Goal: Communication & Community: Connect with others

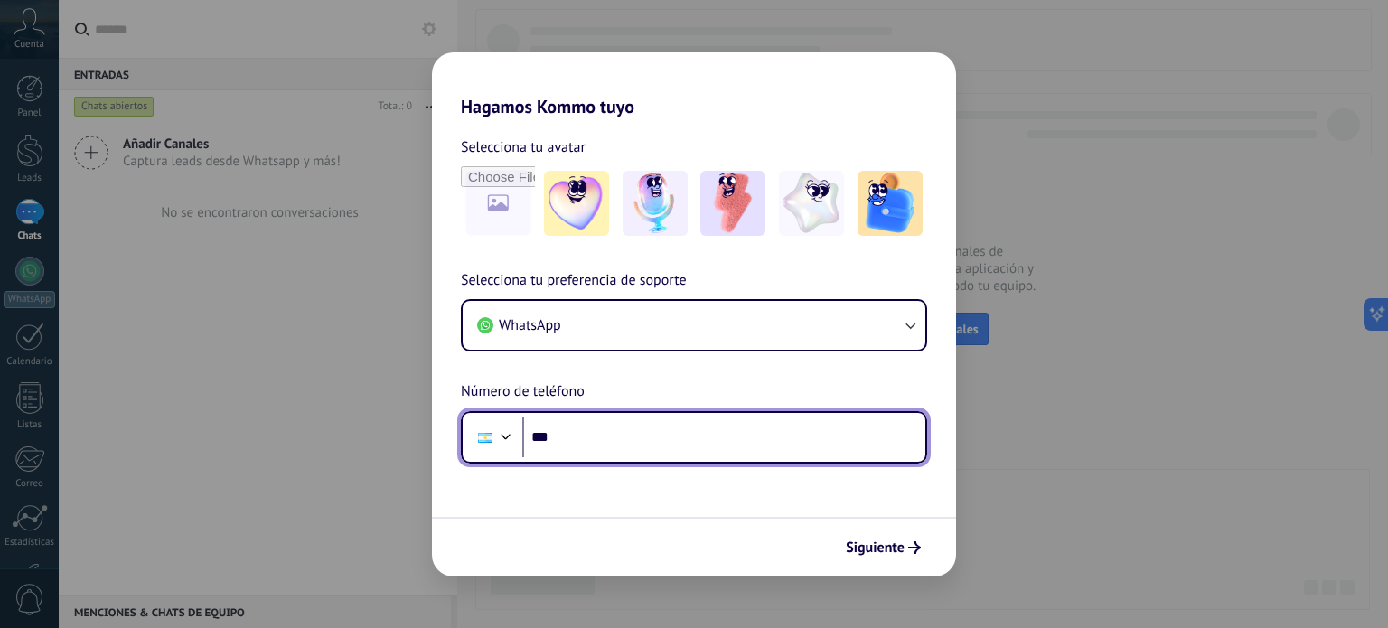
click at [593, 439] on input "***" at bounding box center [723, 438] width 403 height 42
click at [593, 439] on input "********" at bounding box center [723, 438] width 403 height 42
type input "**********"
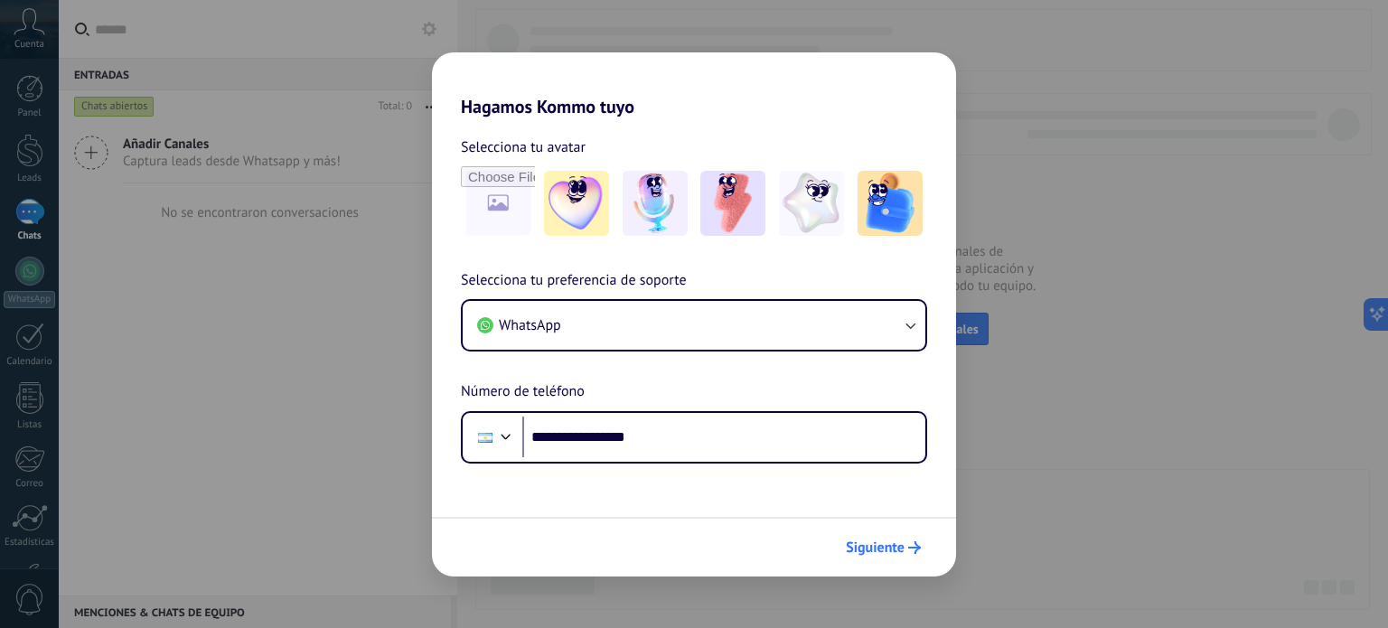
click at [877, 547] on span "Siguiente" at bounding box center [875, 547] width 59 height 13
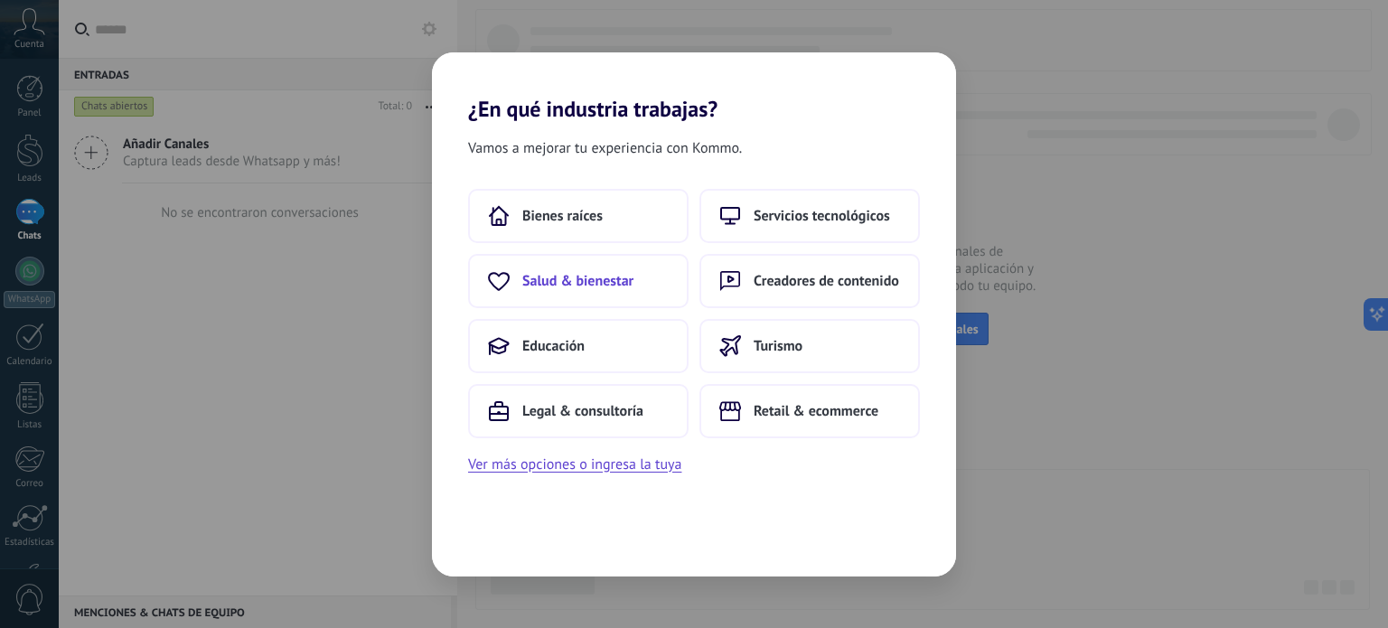
click at [591, 274] on span "Salud & bienestar" at bounding box center [577, 281] width 111 height 18
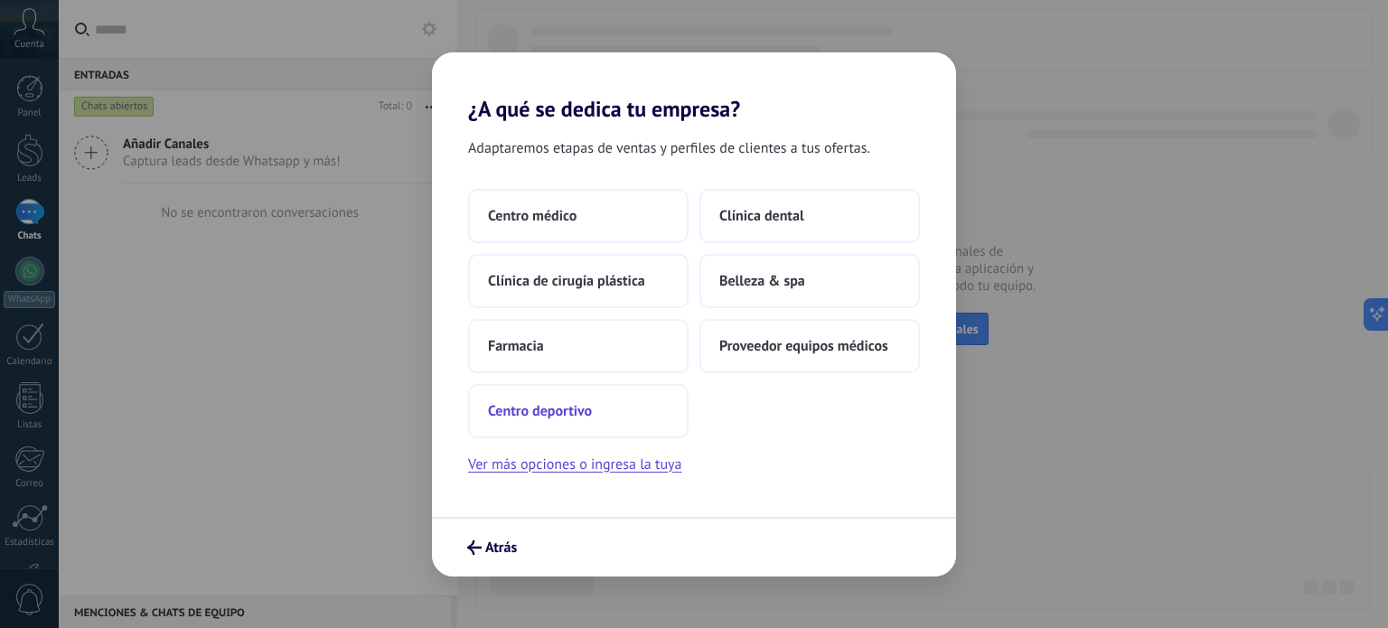
click at [550, 416] on span "Centro deportivo" at bounding box center [540, 411] width 104 height 18
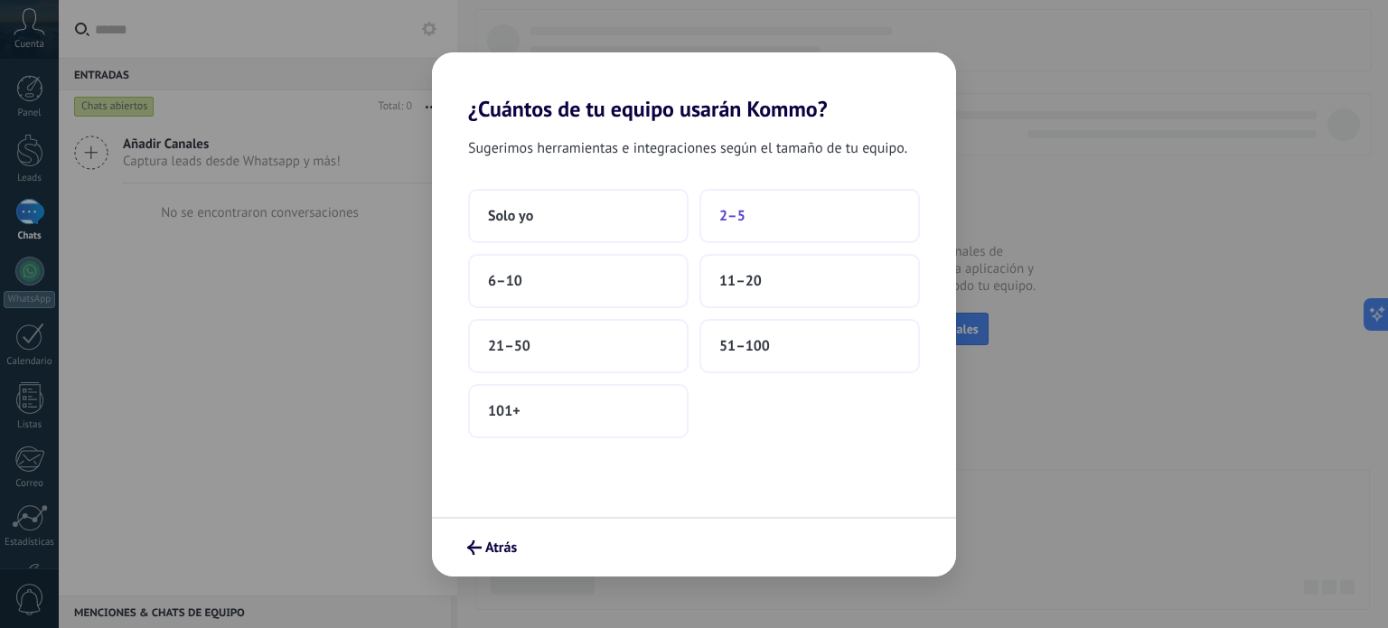
click at [748, 207] on button "2–5" at bounding box center [809, 216] width 220 height 54
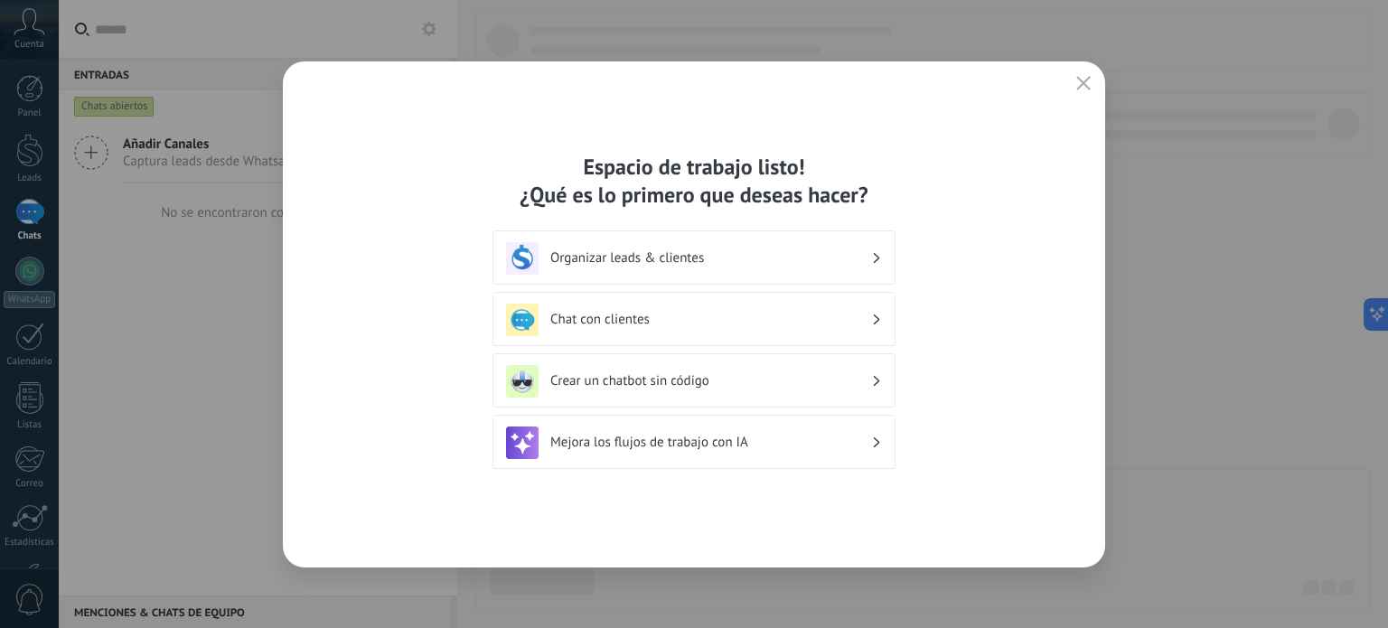
click at [877, 267] on div "Organizar leads & clientes" at bounding box center [694, 258] width 376 height 33
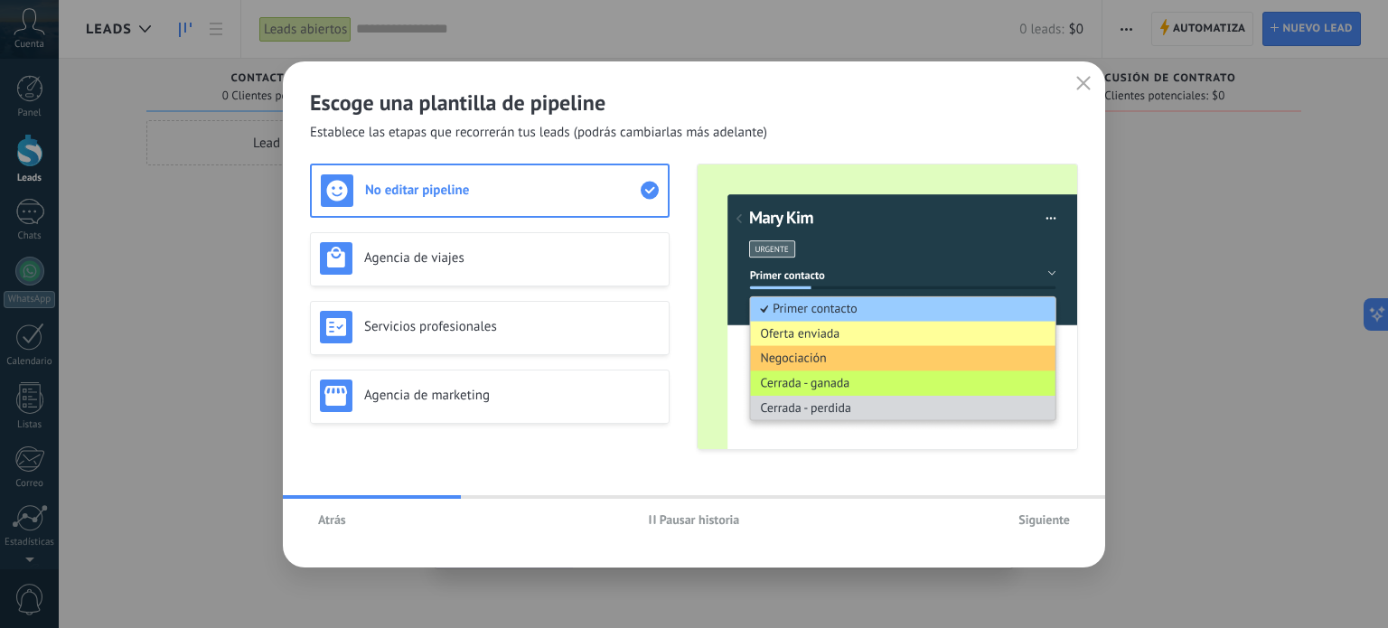
click at [321, 520] on span "Atrás" at bounding box center [332, 519] width 28 height 13
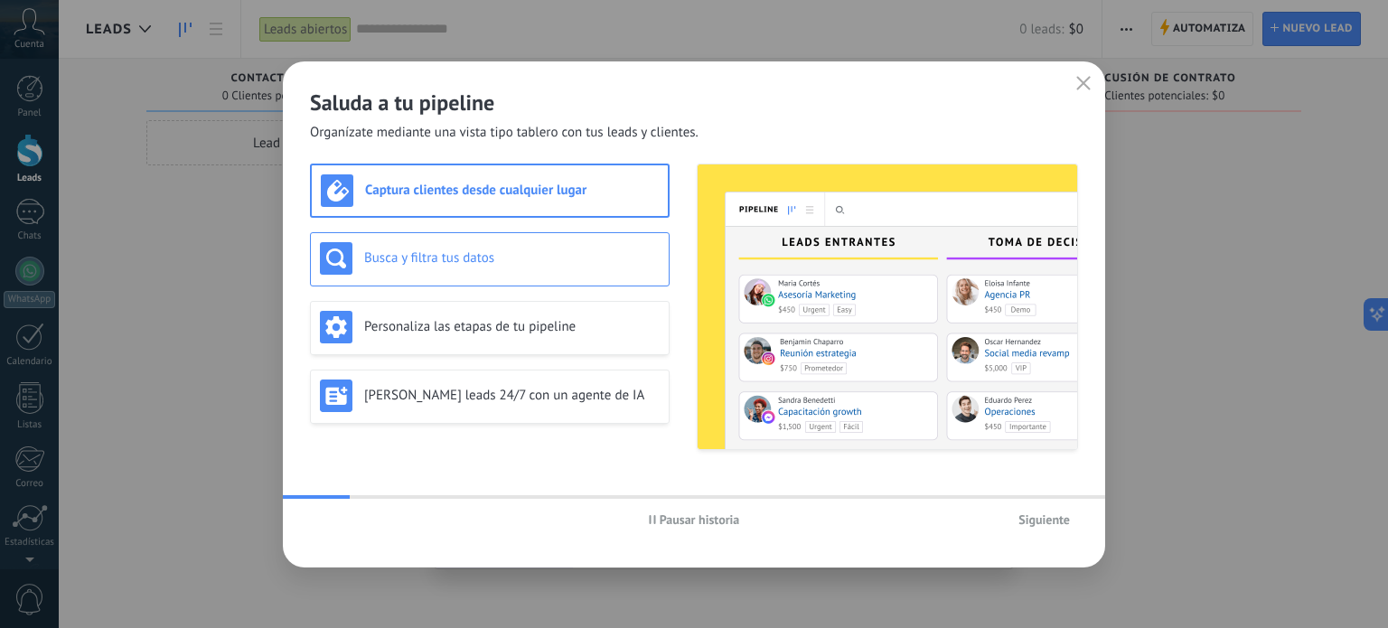
click at [440, 282] on div "Busca y filtra tus datos" at bounding box center [490, 259] width 360 height 54
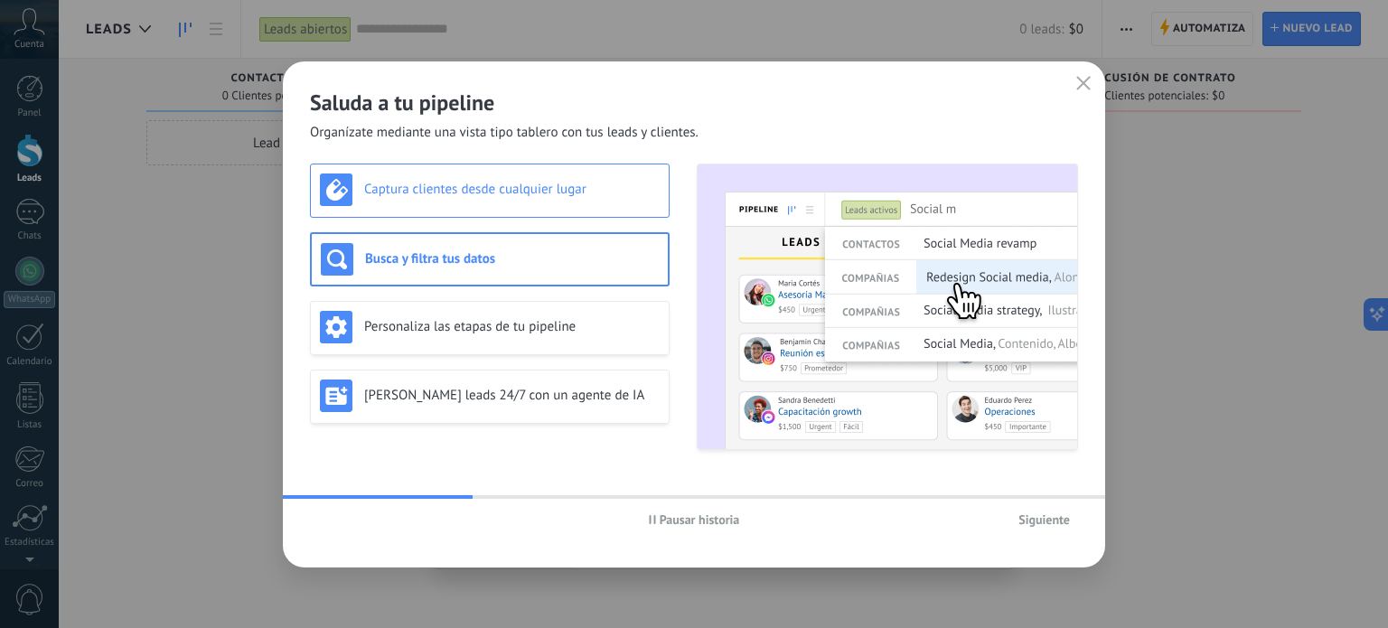
click at [437, 202] on div "Captura clientes desde cualquier lugar" at bounding box center [490, 189] width 340 height 33
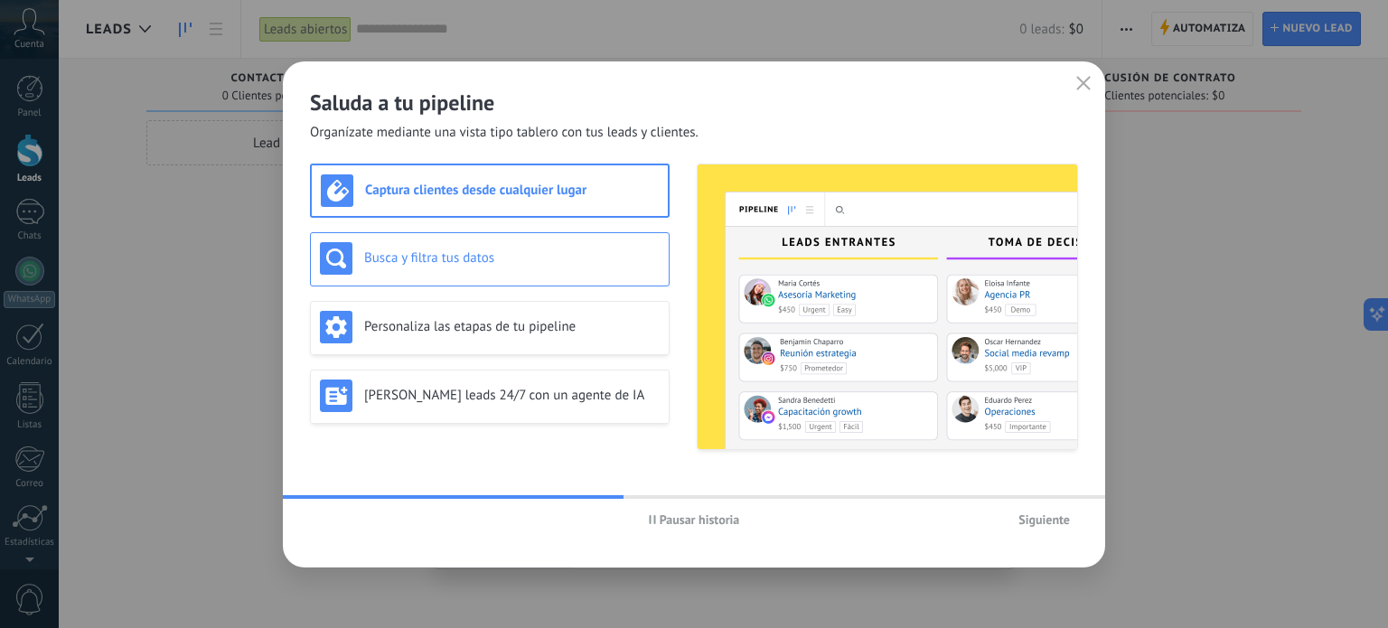
click at [466, 263] on h3 "Busca y filtra tus datos" at bounding box center [511, 257] width 295 height 17
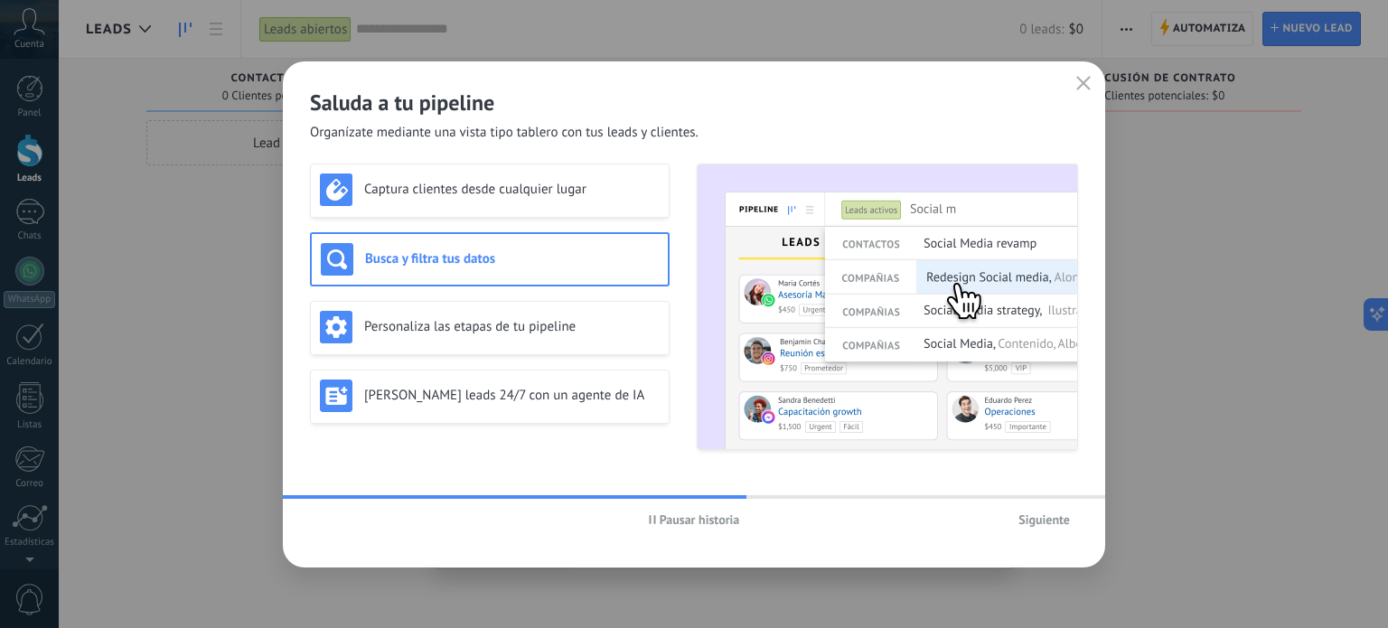
click at [671, 514] on span "Pausar historia" at bounding box center [700, 519] width 80 height 13
click at [591, 346] on div "Personaliza las etapas de tu pipeline" at bounding box center [490, 328] width 360 height 54
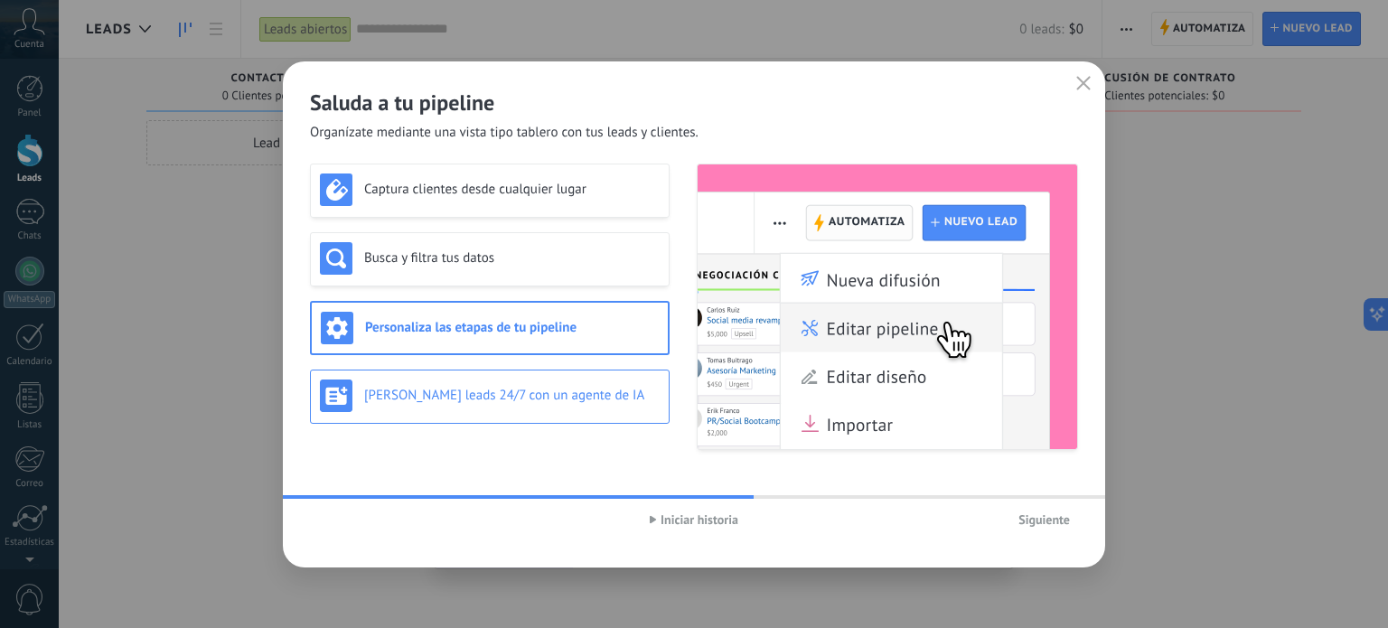
click at [546, 407] on div "Genera leads 24/7 con un agente de IA" at bounding box center [490, 395] width 340 height 33
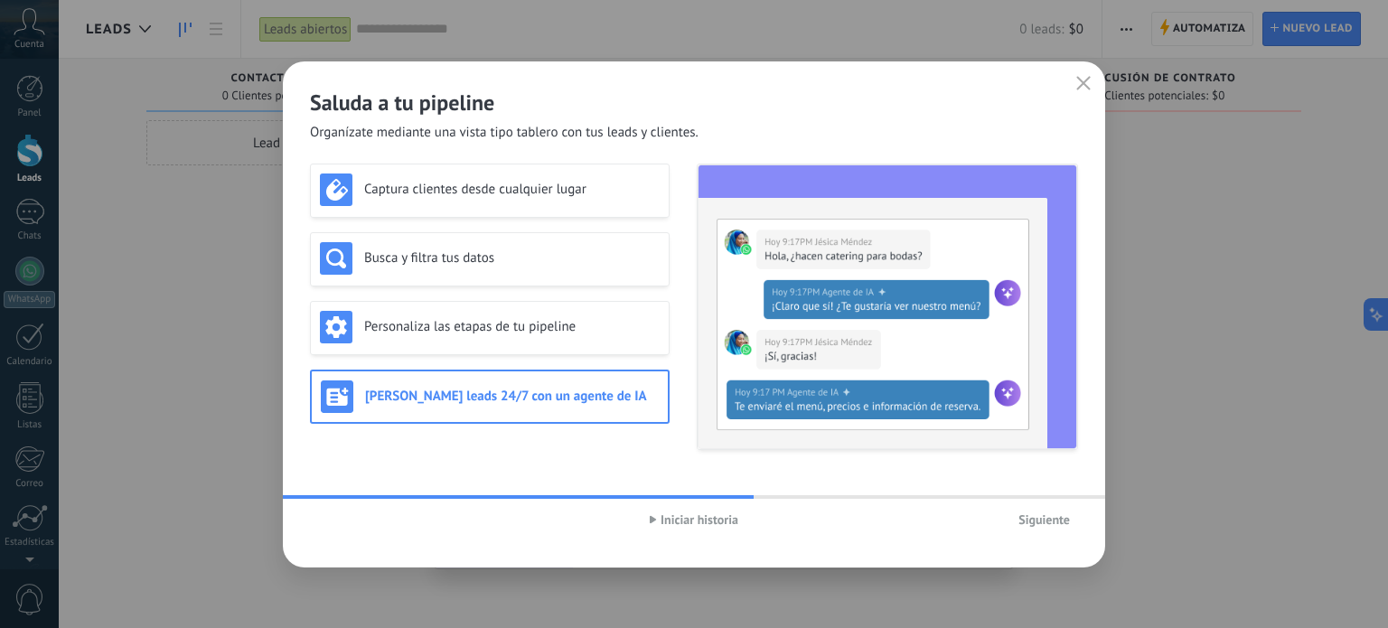
click at [664, 526] on span "Iniciar historia" at bounding box center [699, 519] width 78 height 13
click at [1043, 525] on span "Siguiente" at bounding box center [1043, 519] width 51 height 13
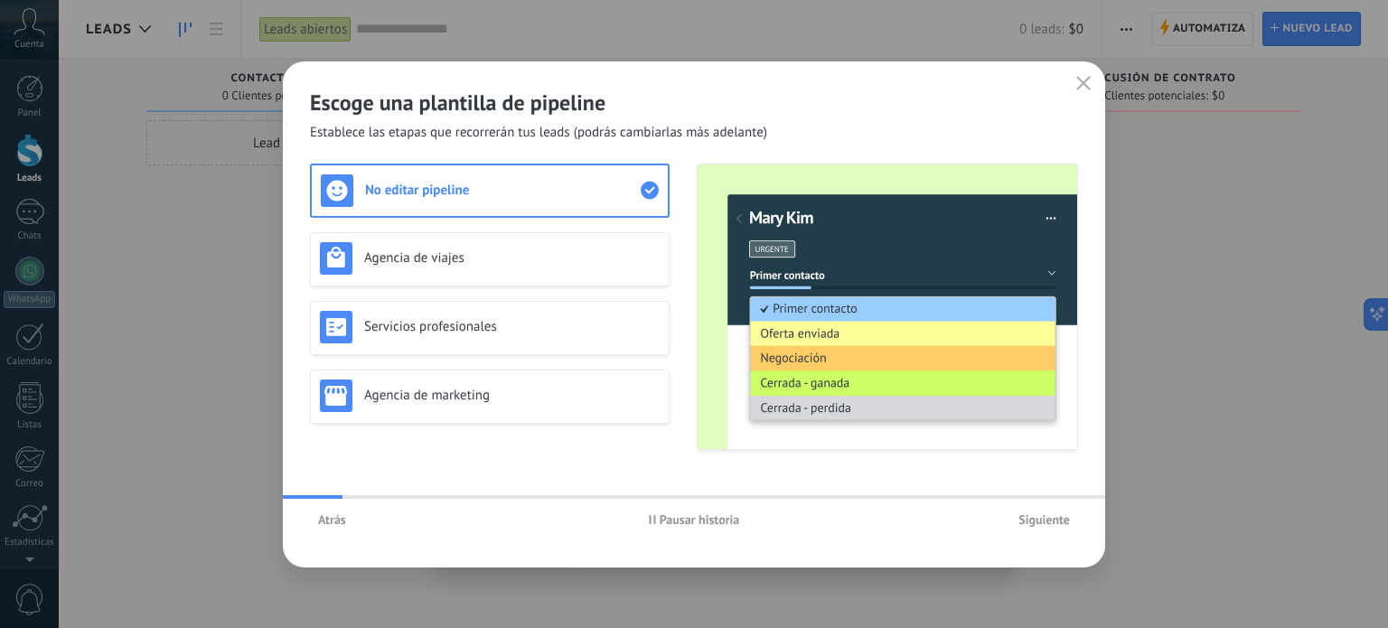
click at [704, 520] on span "Pausar historia" at bounding box center [700, 519] width 80 height 13
click at [464, 268] on div "Agencia de viajes" at bounding box center [490, 258] width 340 height 33
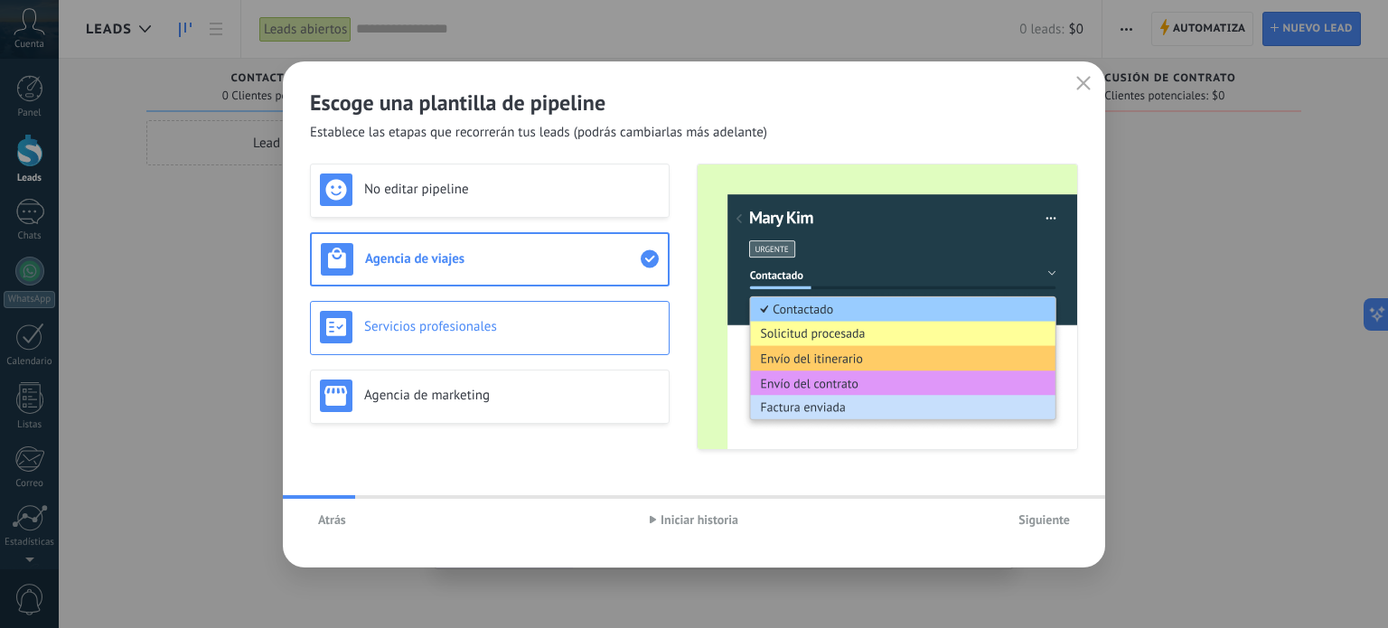
click at [476, 327] on h3 "Servicios profesionales" at bounding box center [511, 326] width 295 height 17
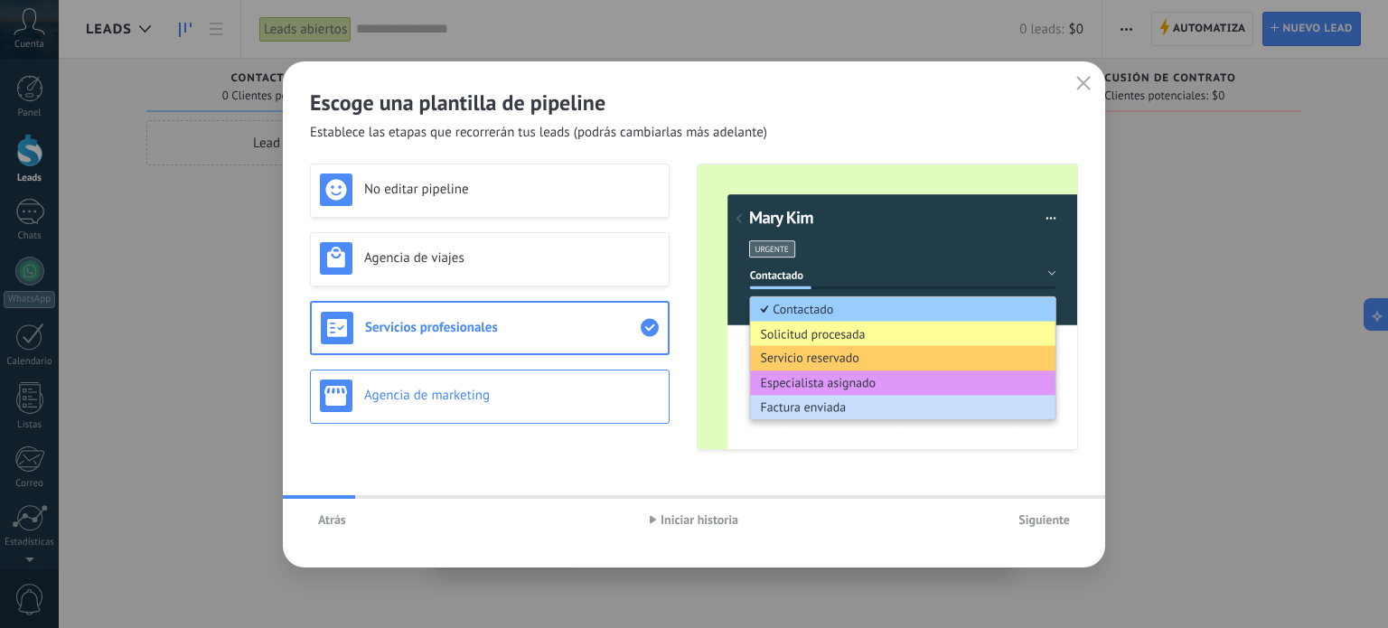
click at [484, 385] on div "Agencia de marketing" at bounding box center [490, 395] width 340 height 33
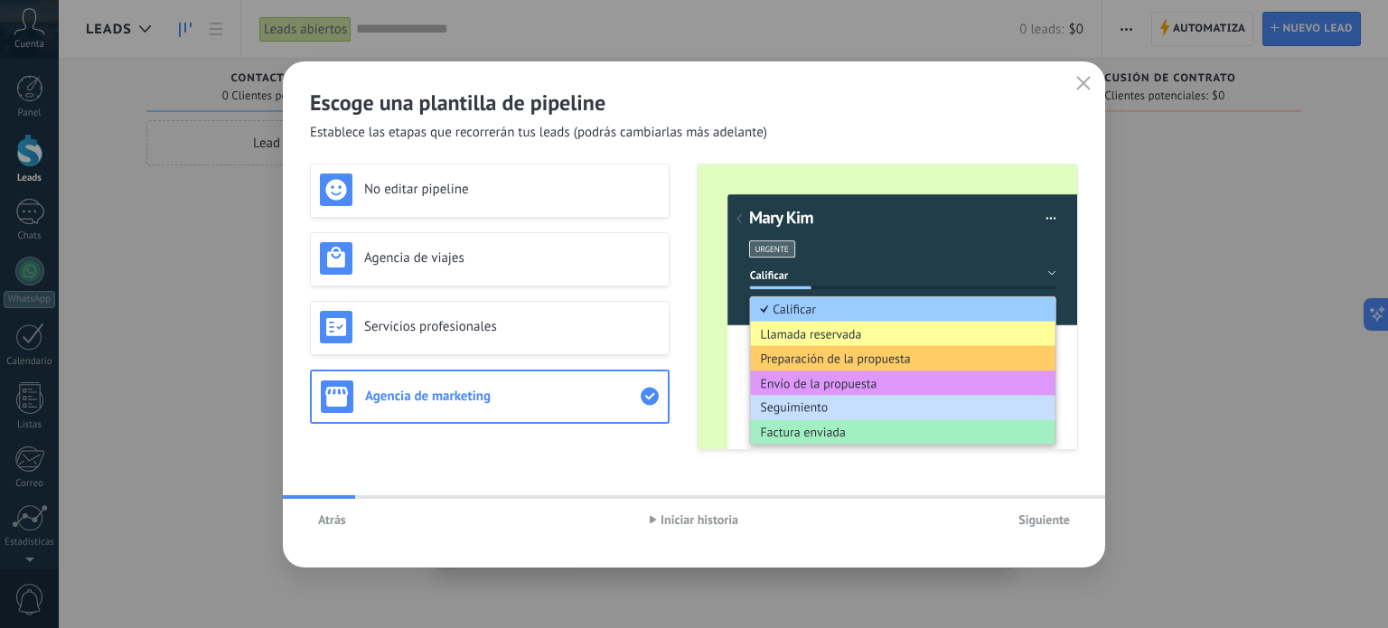
click at [1067, 520] on span "Siguiente" at bounding box center [1043, 519] width 51 height 13
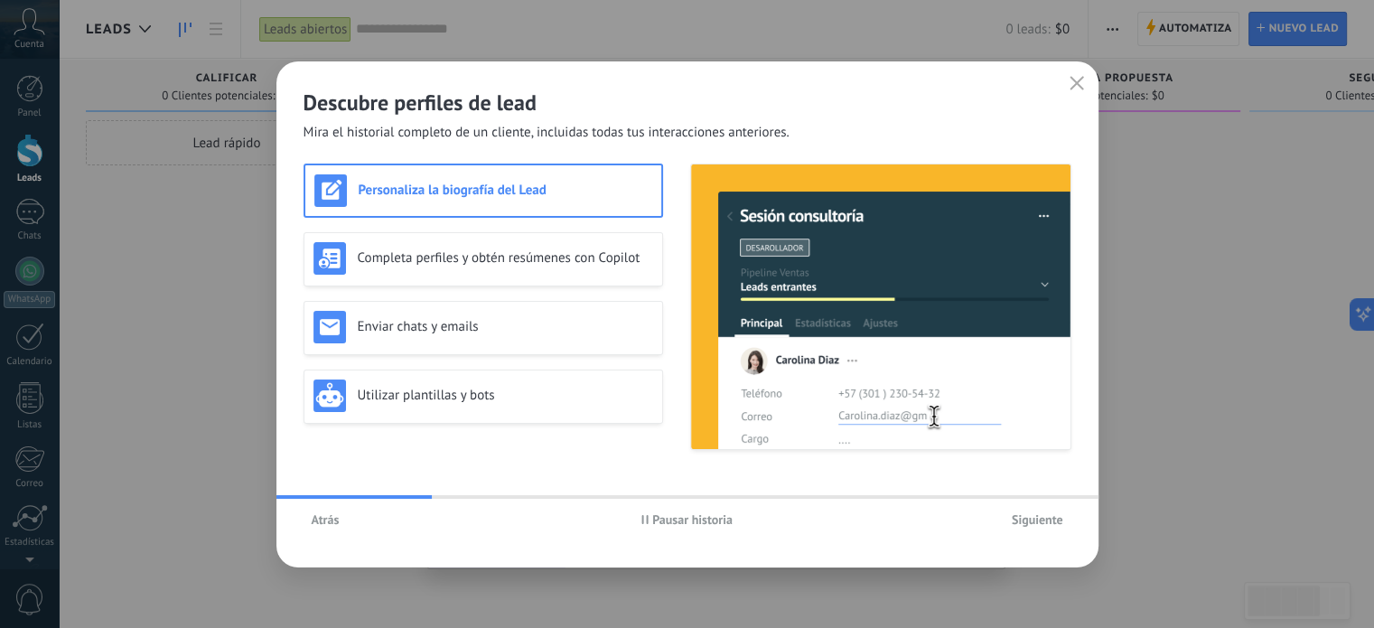
click at [687, 524] on span "Pausar historia" at bounding box center [692, 519] width 80 height 13
click at [475, 267] on div "Completa perfiles y obtén resúmenes con Copilot" at bounding box center [484, 258] width 340 height 33
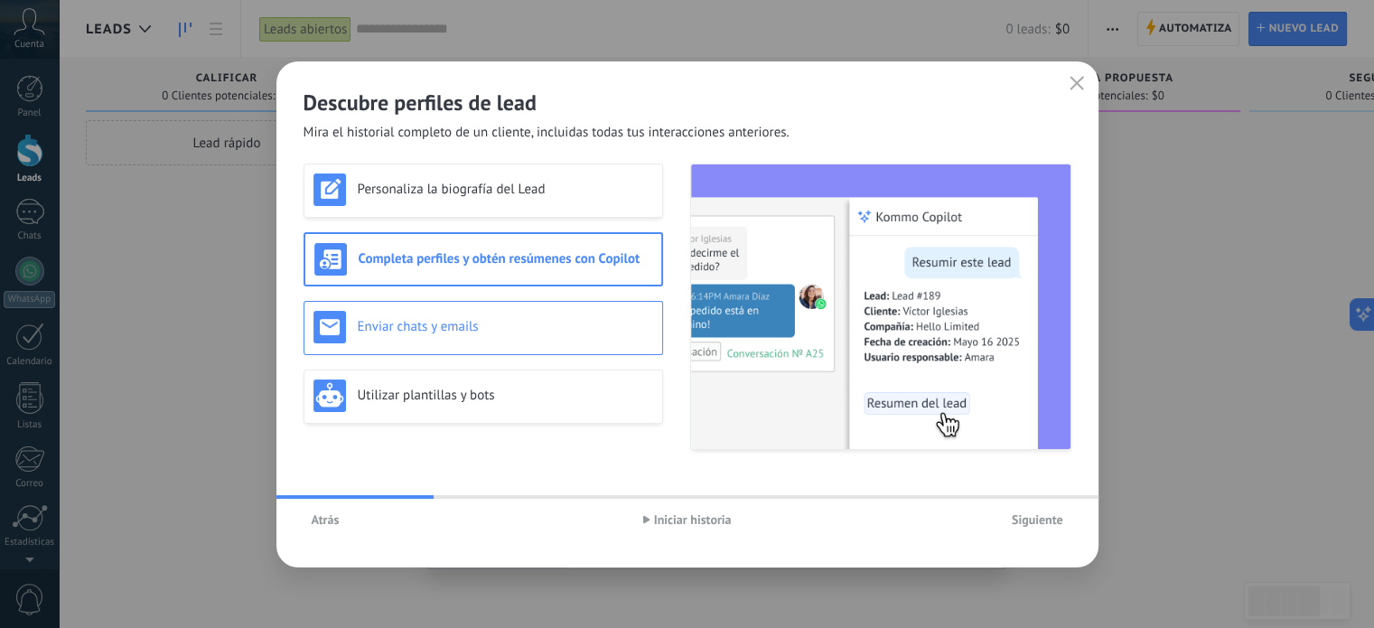
click at [485, 324] on h3 "Enviar chats y emails" at bounding box center [505, 326] width 295 height 17
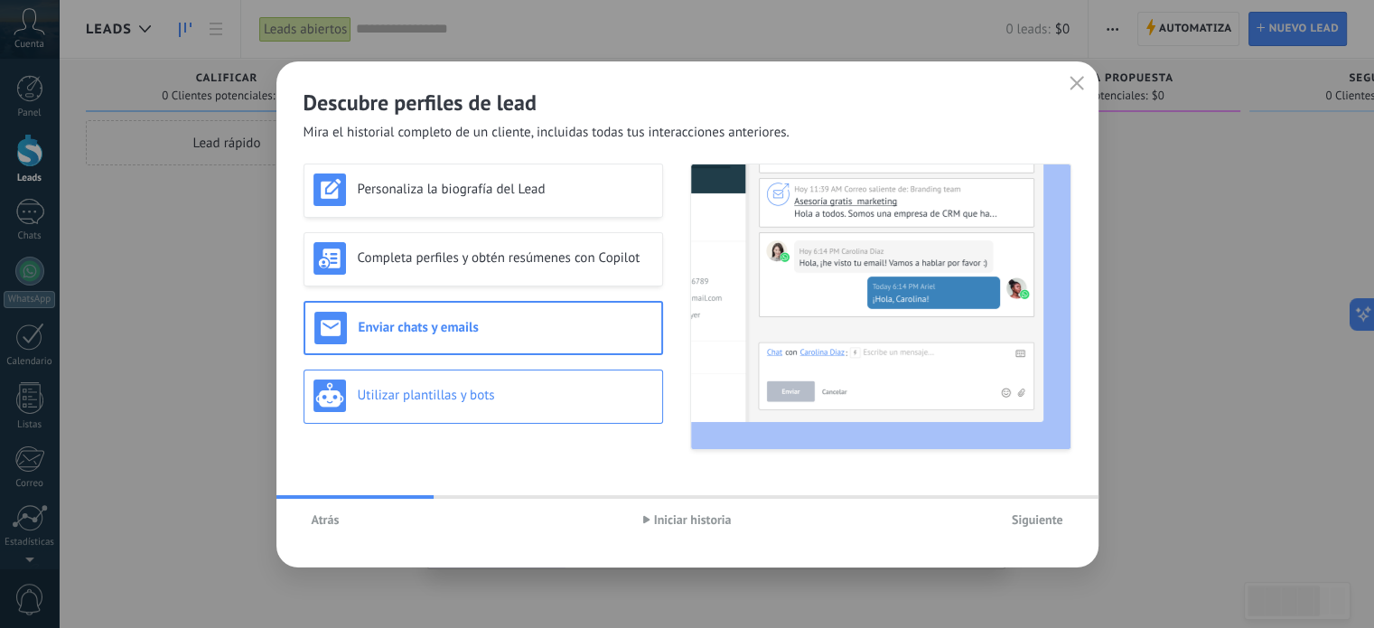
click at [538, 397] on h3 "Utilizar plantillas y bots" at bounding box center [505, 395] width 295 height 17
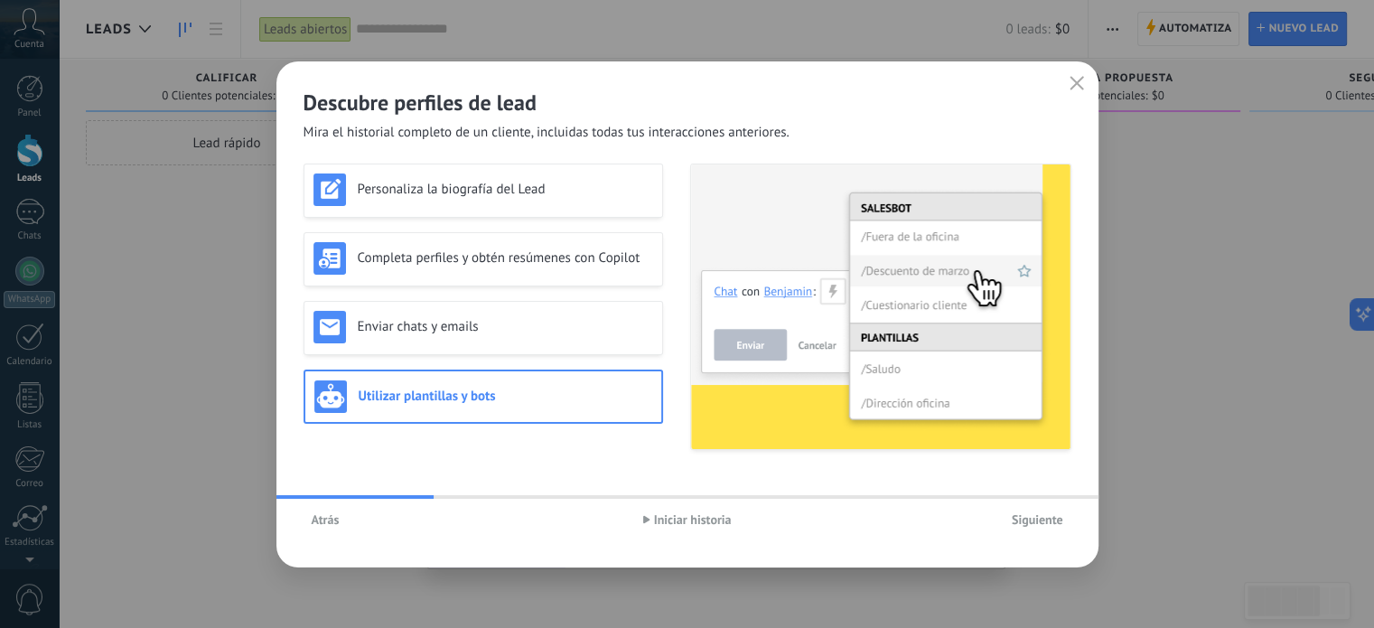
click at [1032, 523] on span "Siguiente" at bounding box center [1037, 519] width 51 height 13
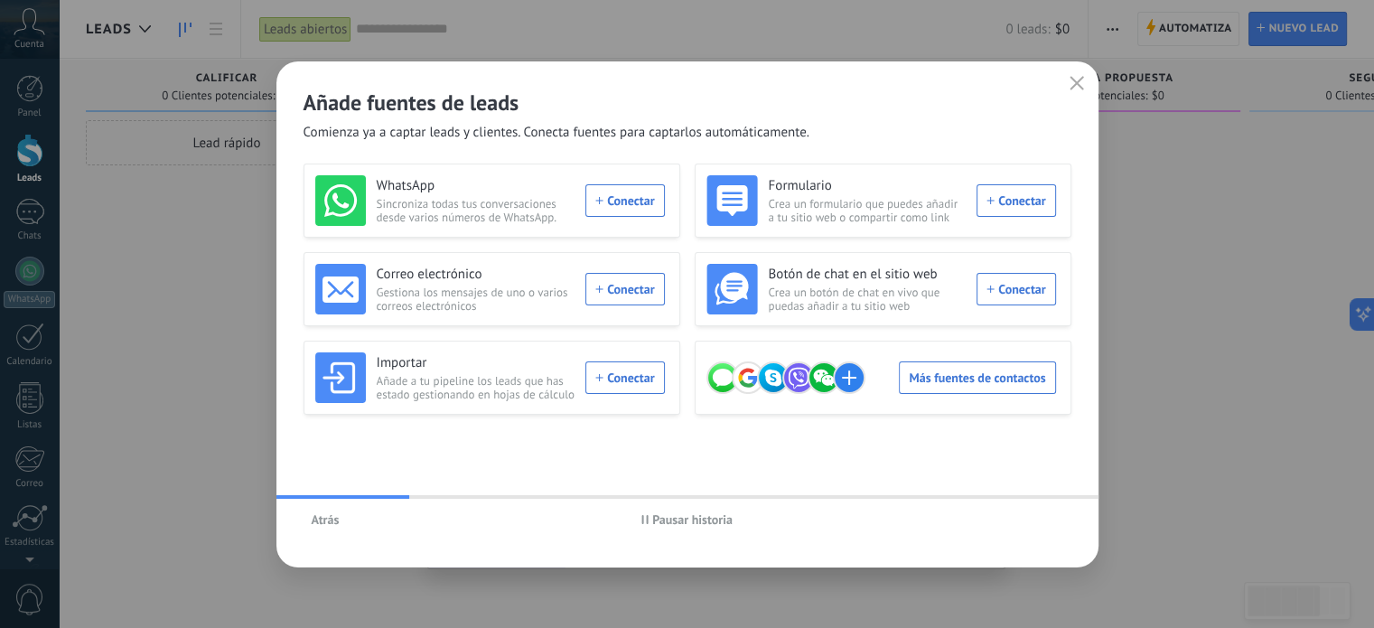
click at [716, 518] on span "Pausar historia" at bounding box center [692, 519] width 80 height 13
click at [636, 205] on div "WhatsApp Sincroniza todas tus conversaciones desde varios números de WhatsApp. …" at bounding box center [490, 200] width 350 height 51
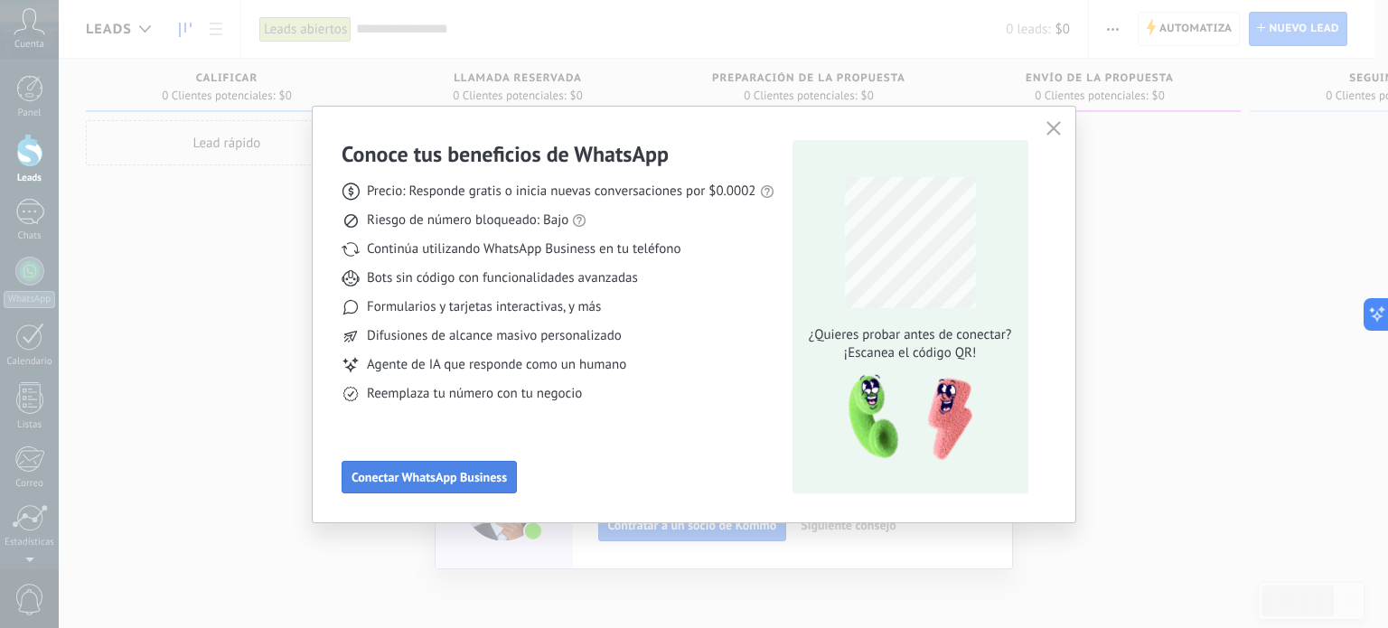
click at [470, 475] on span "Conectar WhatsApp Business" at bounding box center [428, 477] width 155 height 13
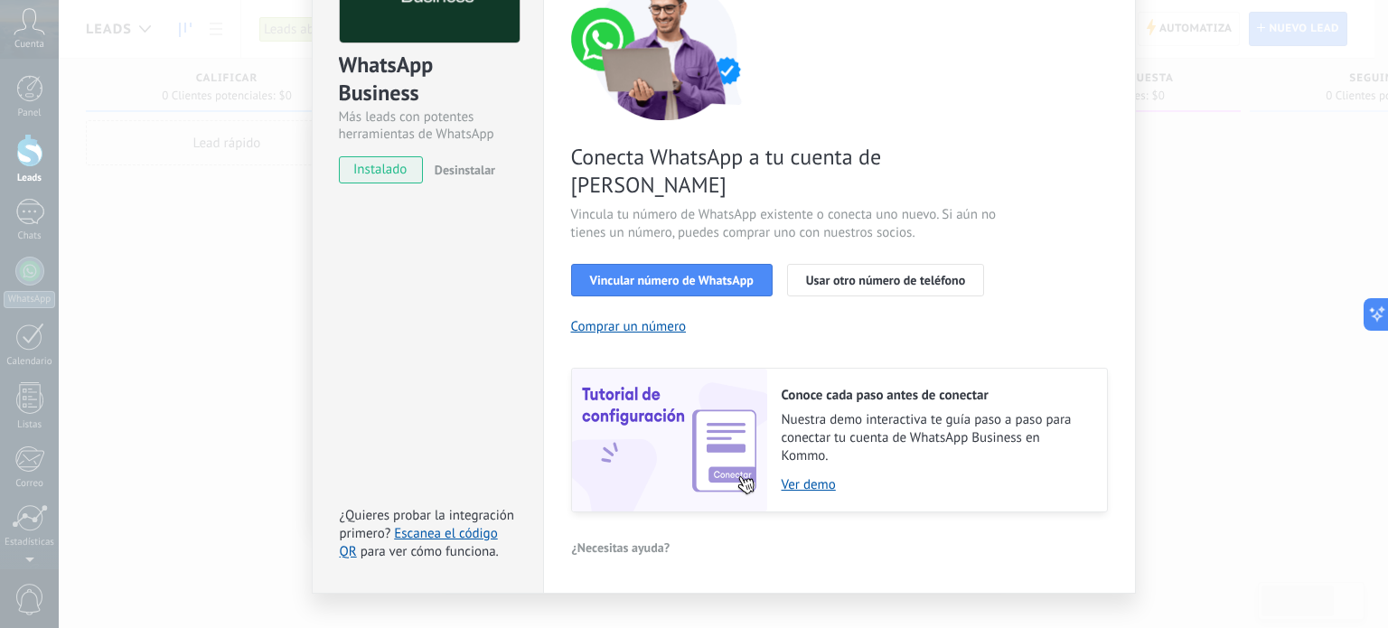
scroll to position [173, 0]
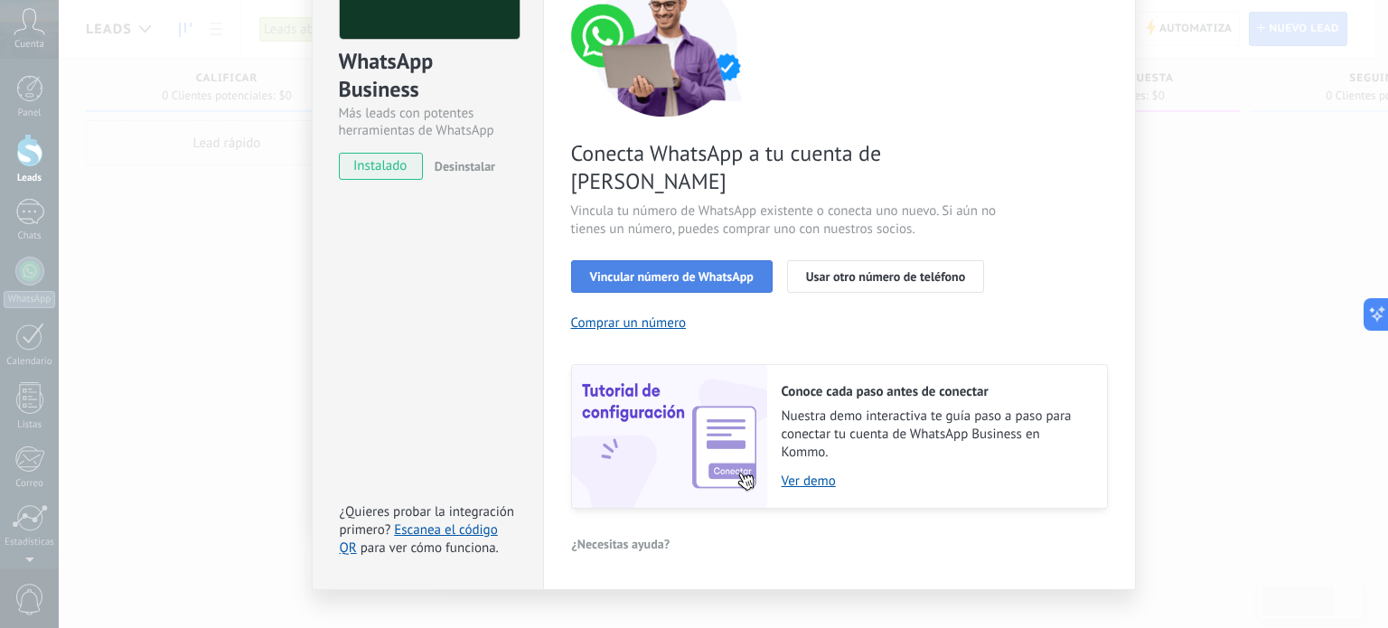
click at [708, 270] on span "Vincular número de WhatsApp" at bounding box center [672, 276] width 164 height 13
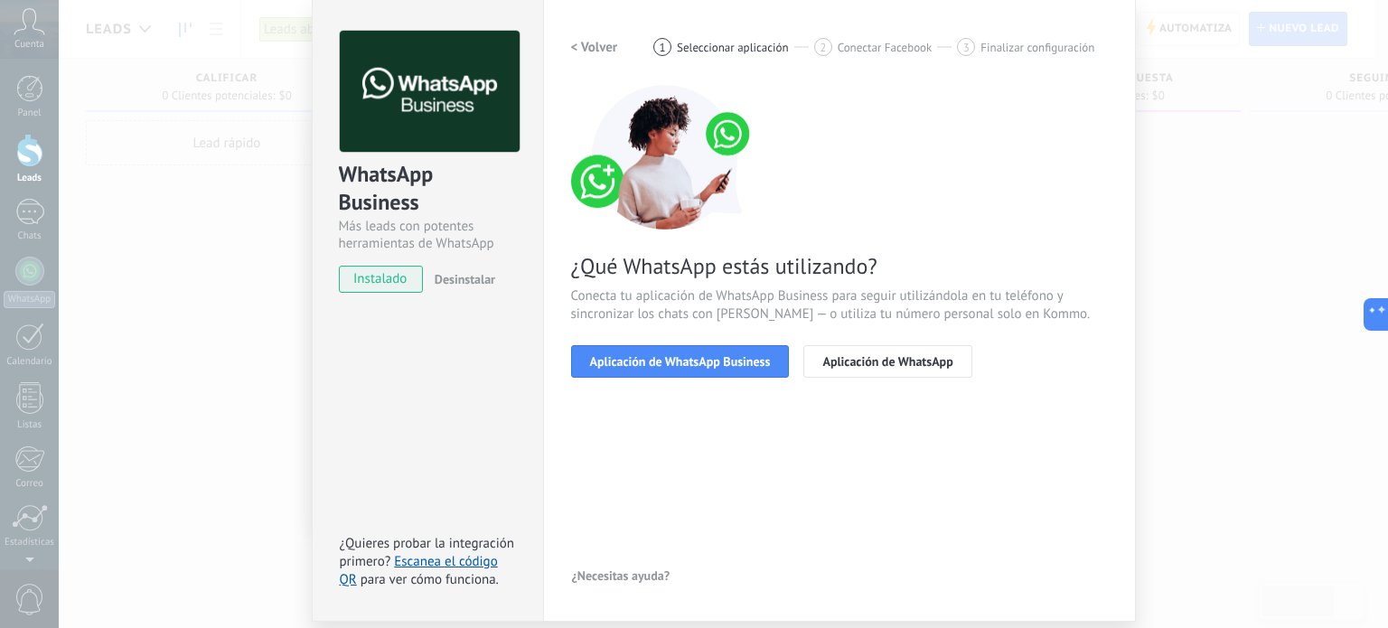
scroll to position [31, 0]
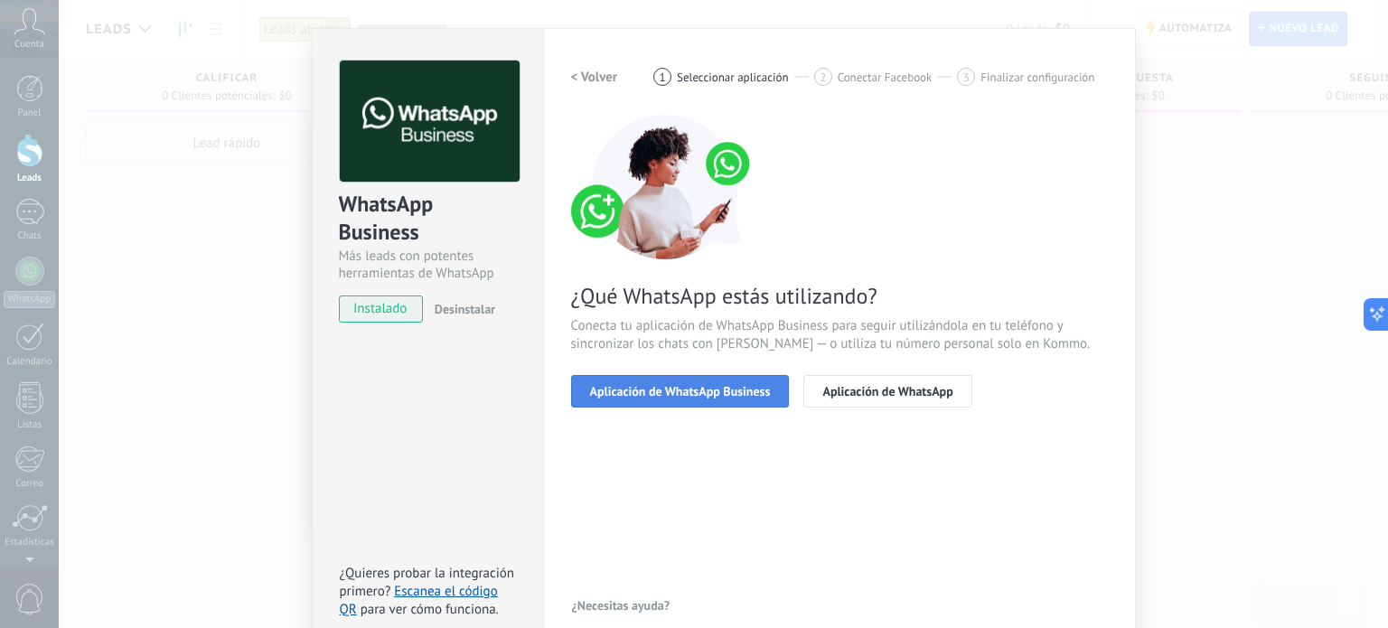
click at [698, 388] on span "Aplicación de WhatsApp Business" at bounding box center [680, 391] width 181 height 13
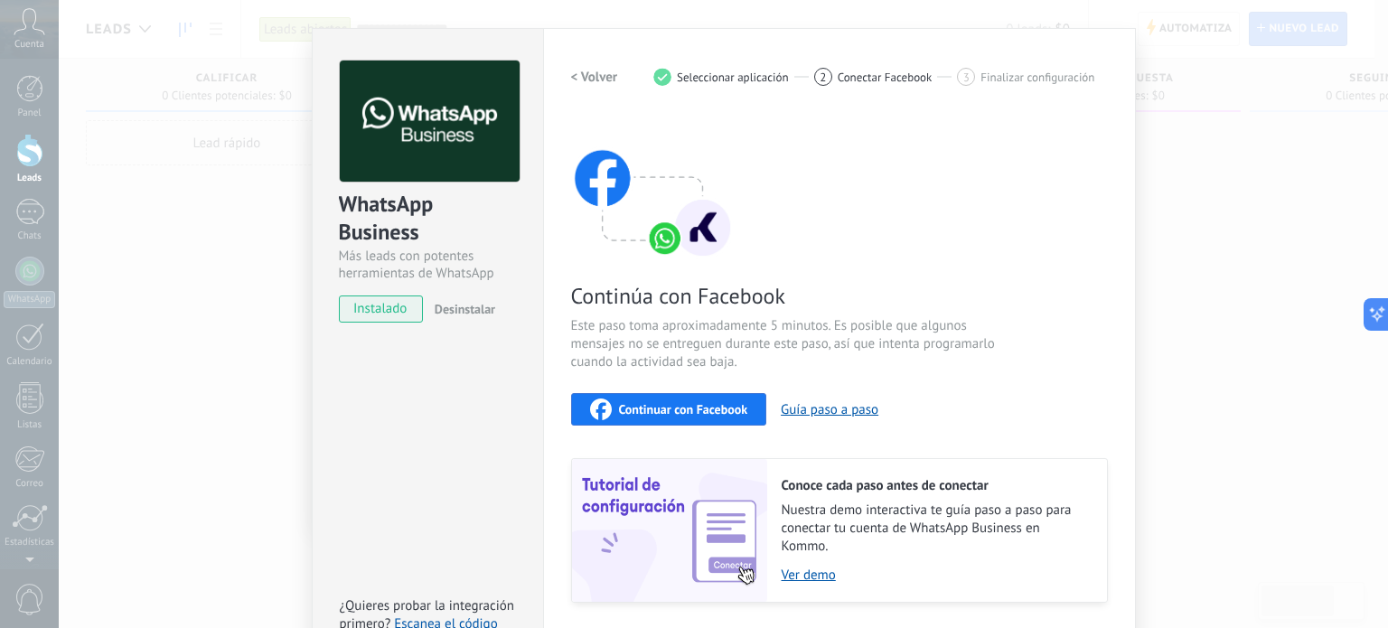
click at [589, 69] on h2 "< Volver" at bounding box center [594, 77] width 47 height 17
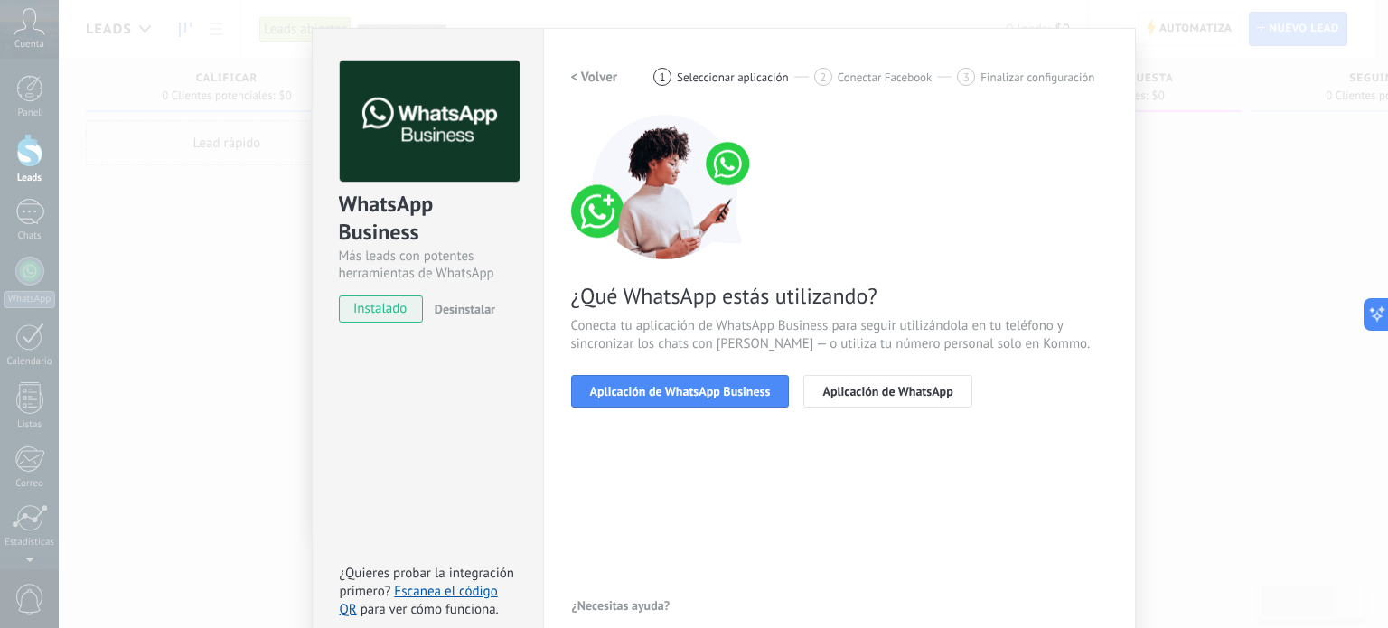
click at [577, 75] on h2 "< Volver" at bounding box center [594, 77] width 47 height 17
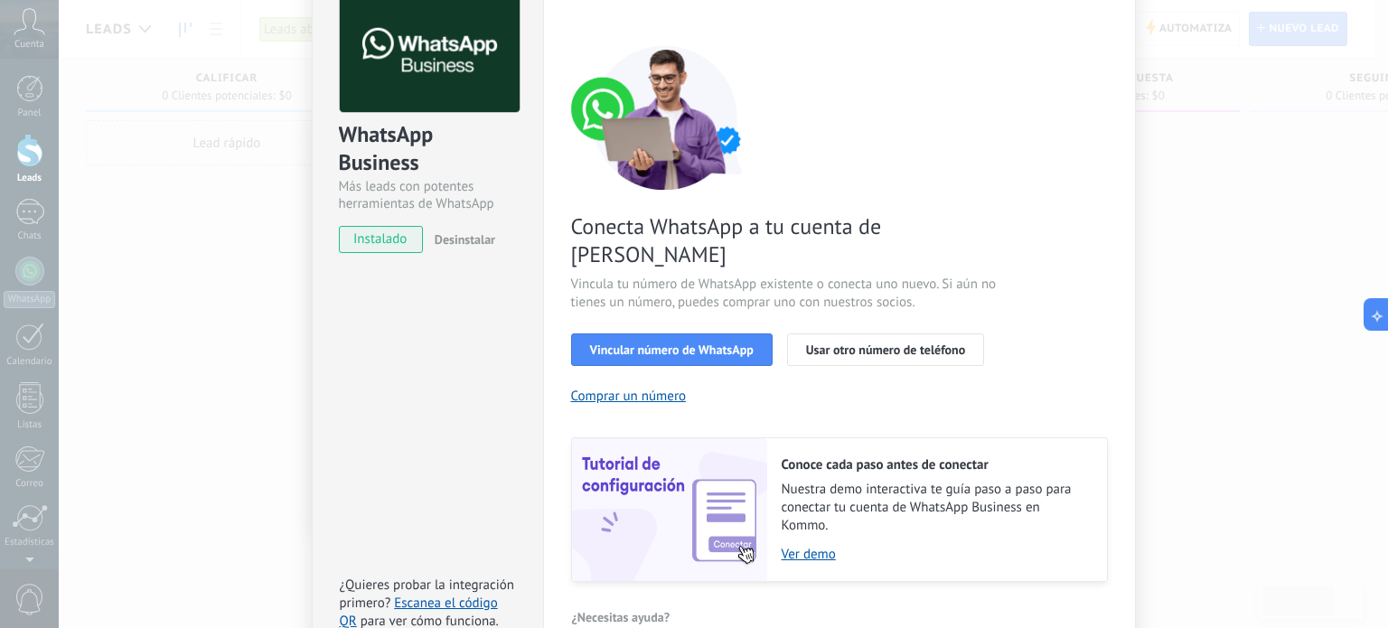
scroll to position [121, 0]
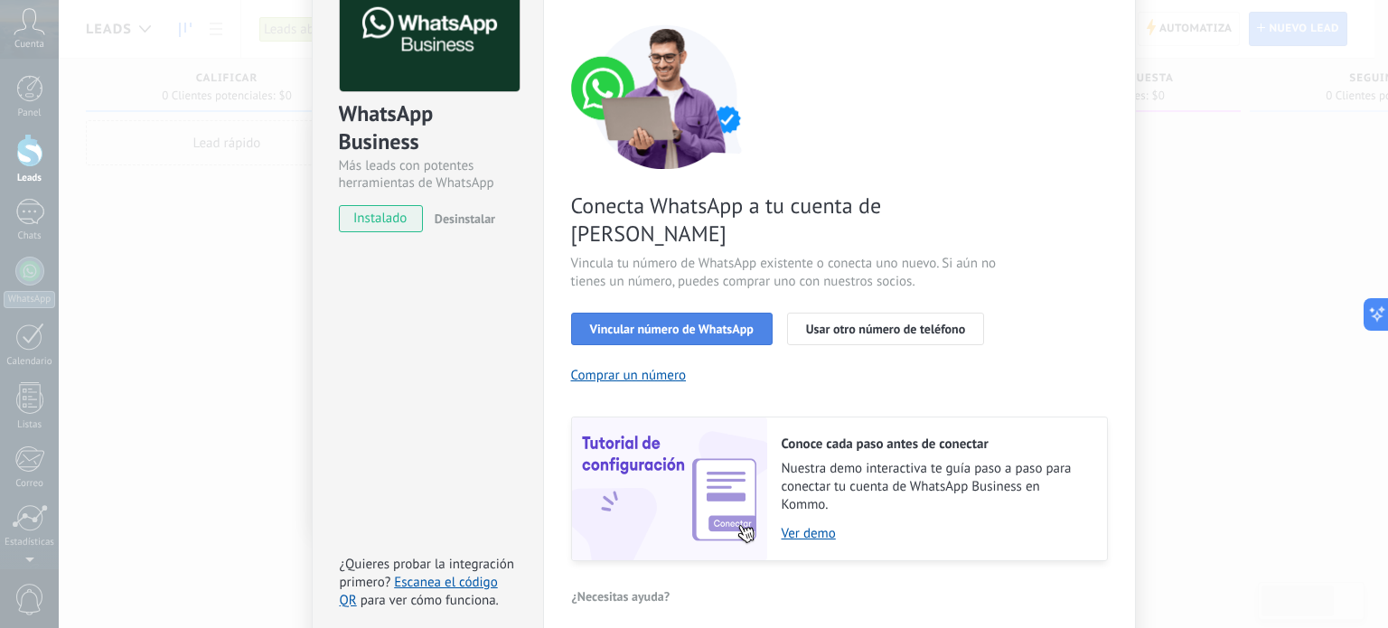
click at [718, 323] on span "Vincular número de WhatsApp" at bounding box center [672, 329] width 164 height 13
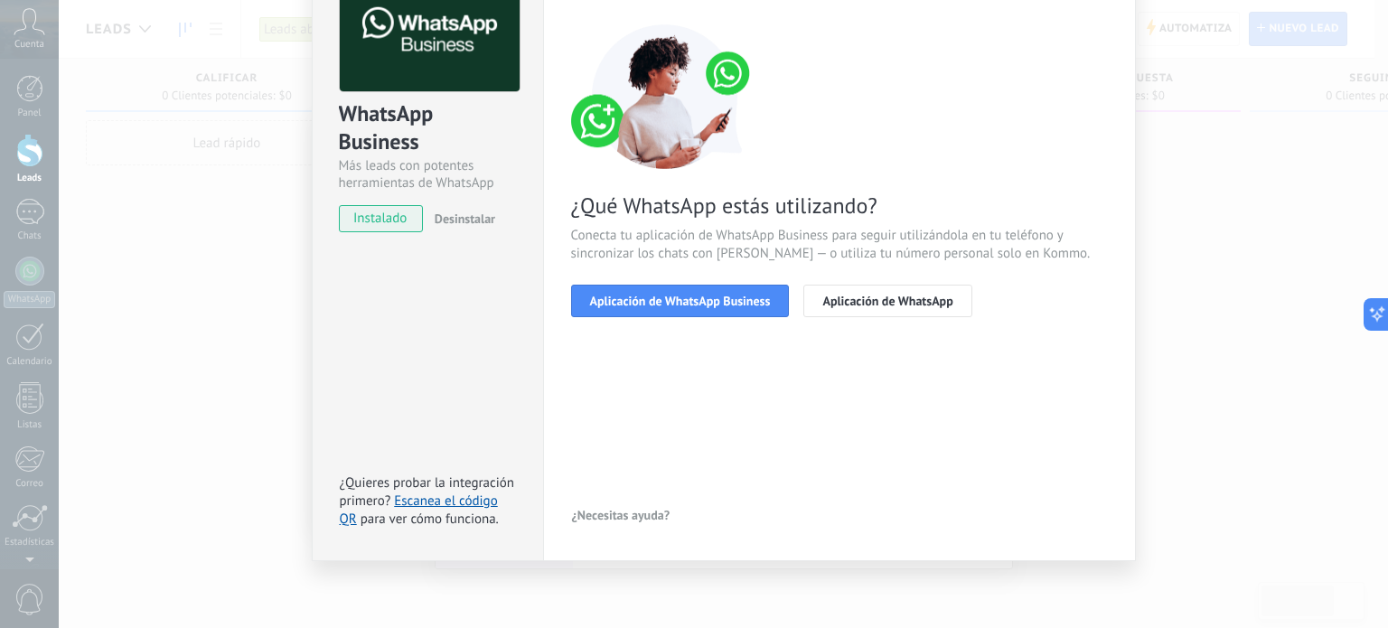
click at [718, 305] on span "Aplicación de WhatsApp Business" at bounding box center [680, 301] width 181 height 13
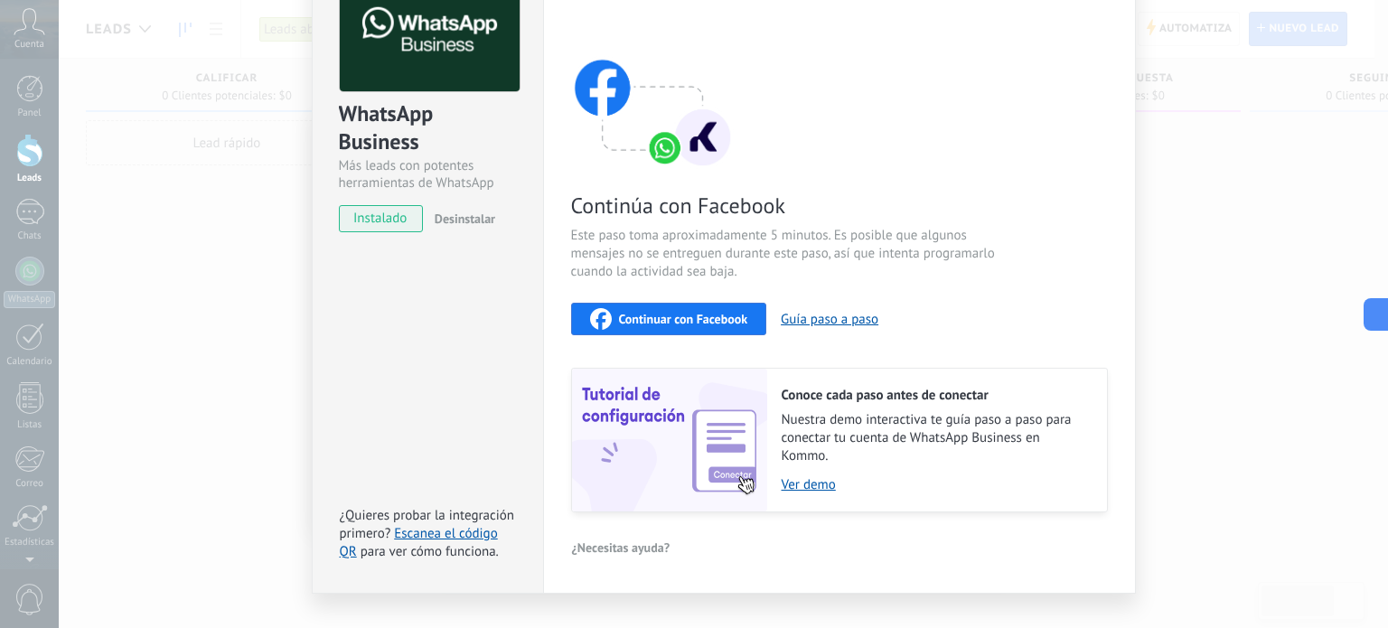
click at [716, 317] on span "Continuar con Facebook" at bounding box center [683, 319] width 129 height 13
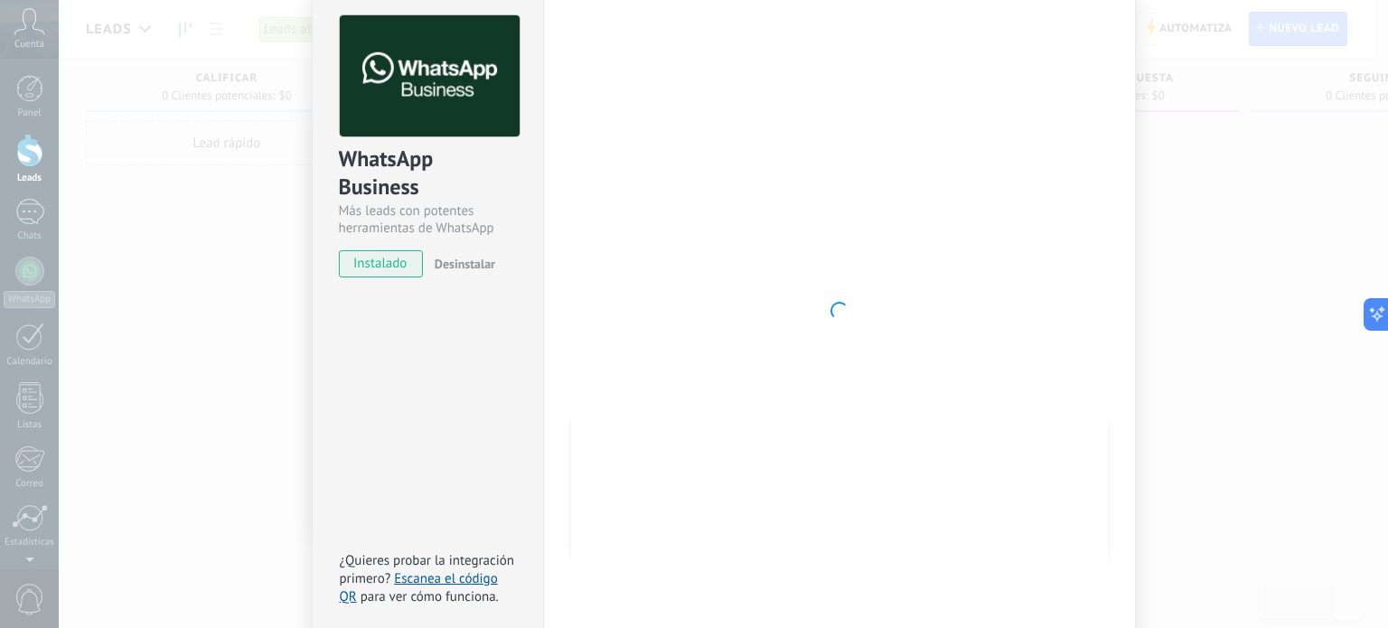
scroll to position [153, 0]
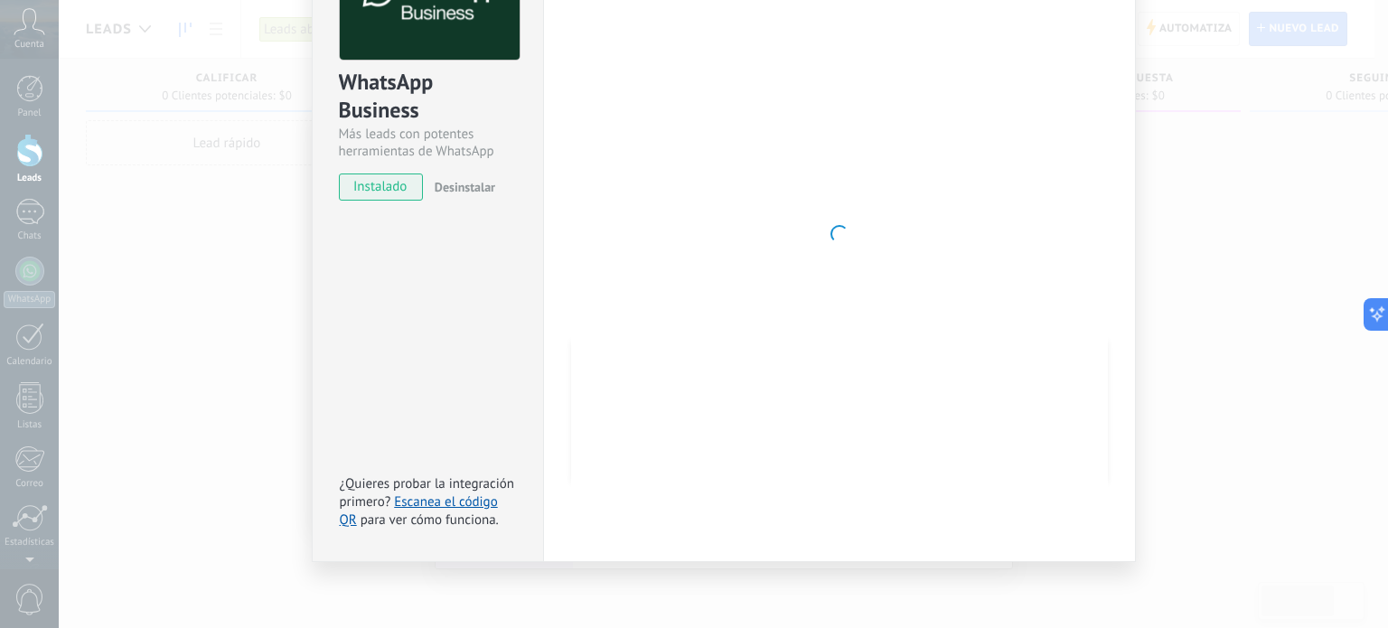
click at [383, 191] on span "instalado" at bounding box center [381, 186] width 82 height 27
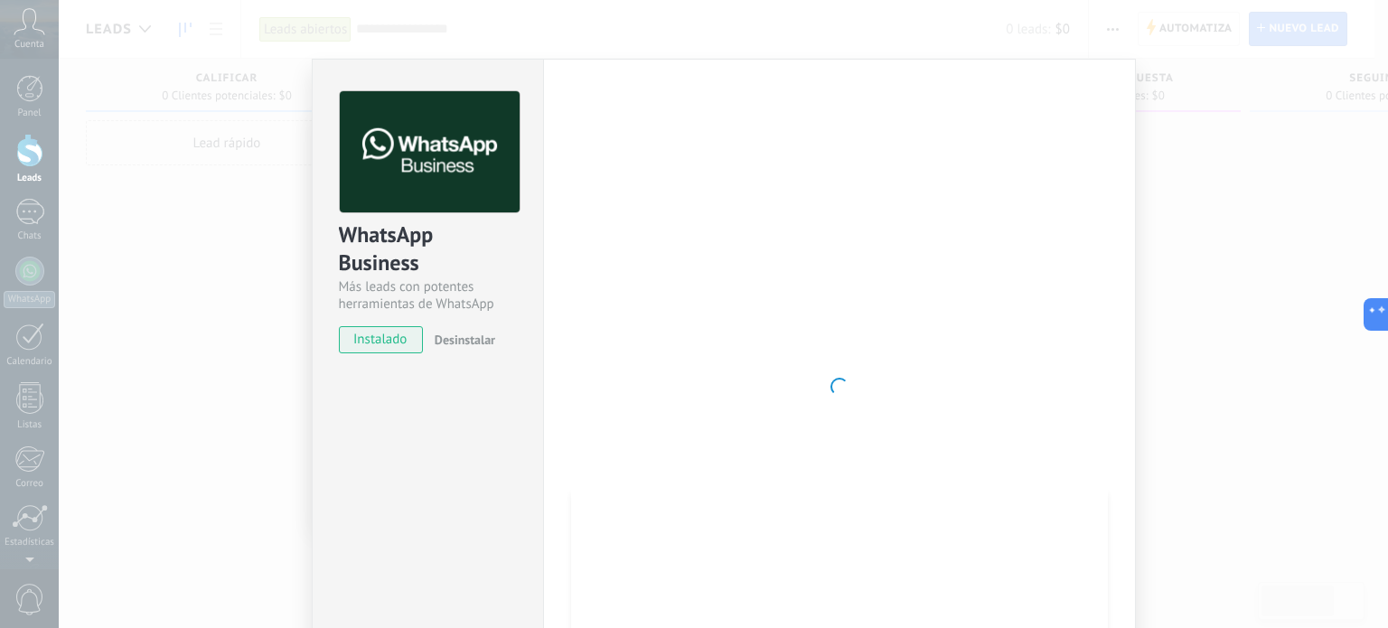
click at [682, 314] on div at bounding box center [839, 386] width 537 height 591
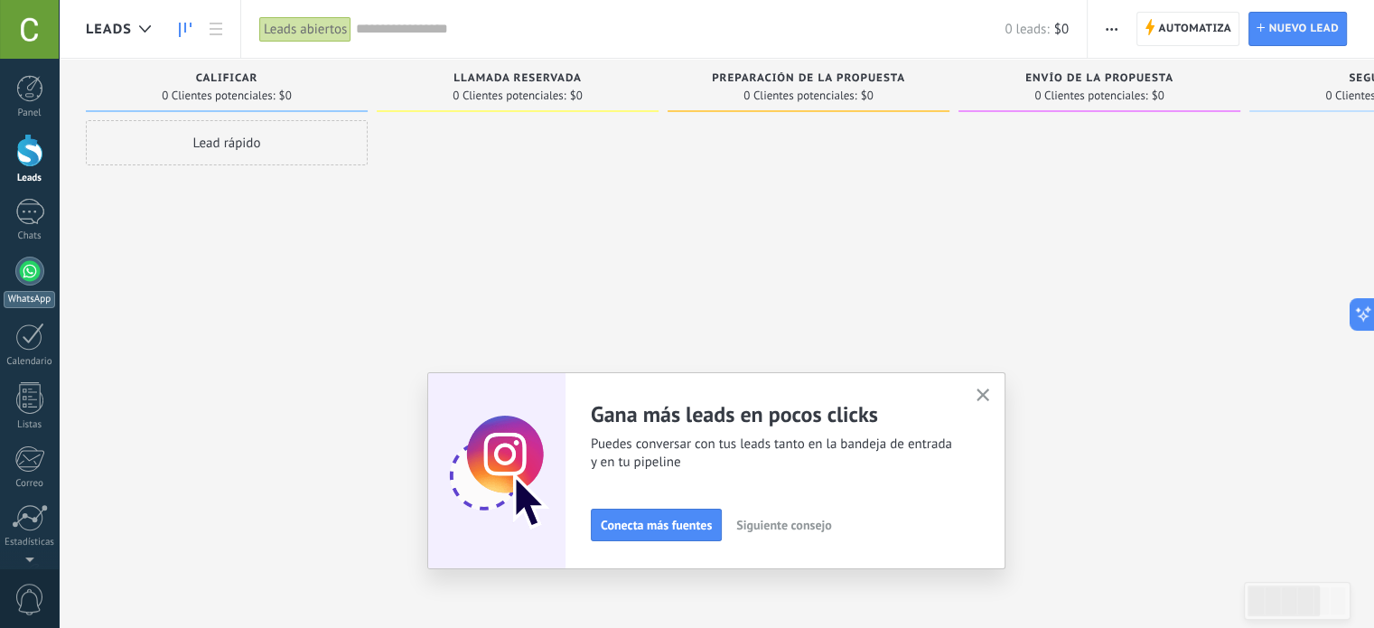
click at [23, 272] on div at bounding box center [29, 271] width 29 height 29
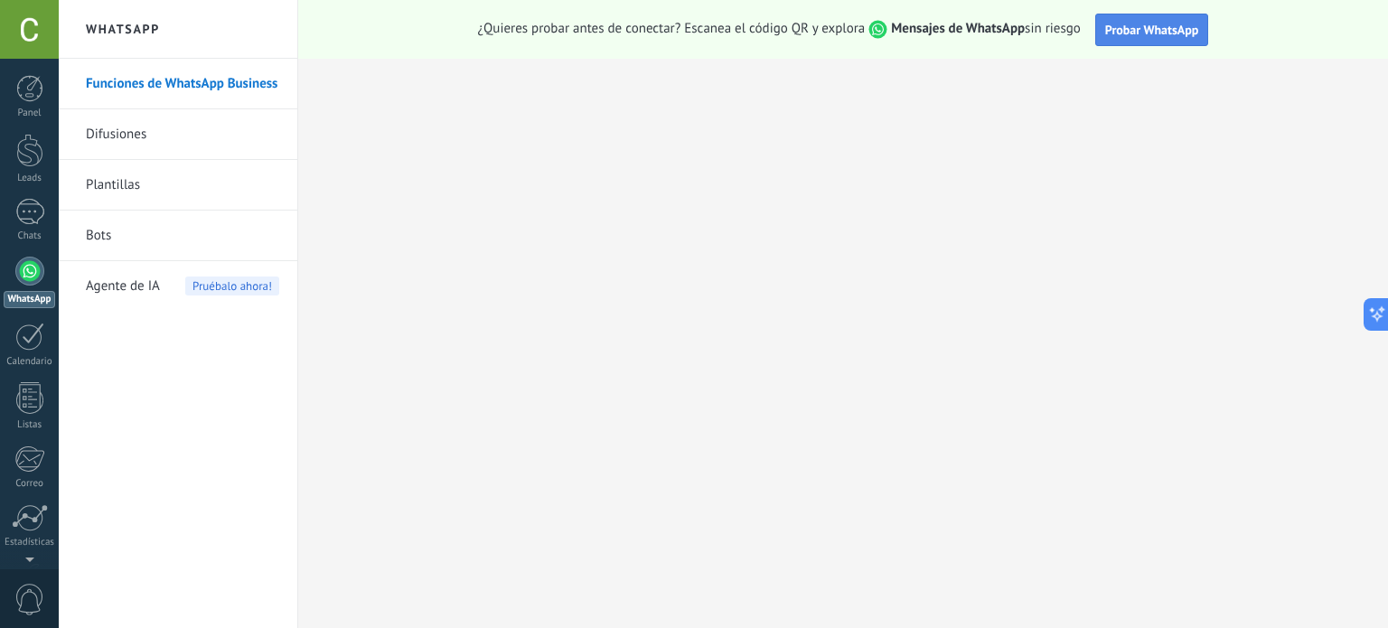
click at [1176, 37] on span "Probar WhatsApp" at bounding box center [1152, 30] width 94 height 16
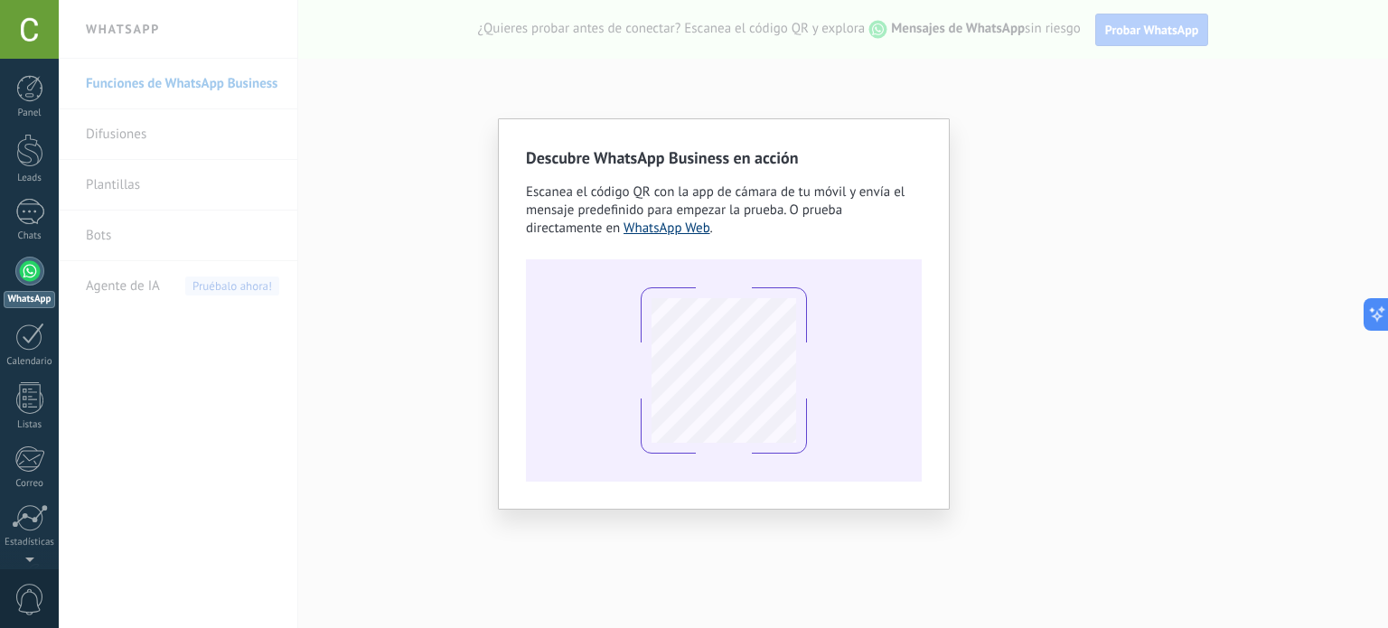
click at [670, 229] on link "WhatsApp Web" at bounding box center [666, 228] width 87 height 17
click at [683, 225] on link "WhatsApp Web" at bounding box center [666, 228] width 87 height 17
click at [380, 194] on div "Descubre WhatsApp Business en acción Escanea el código QR con la app de cámara …" at bounding box center [723, 314] width 1329 height 628
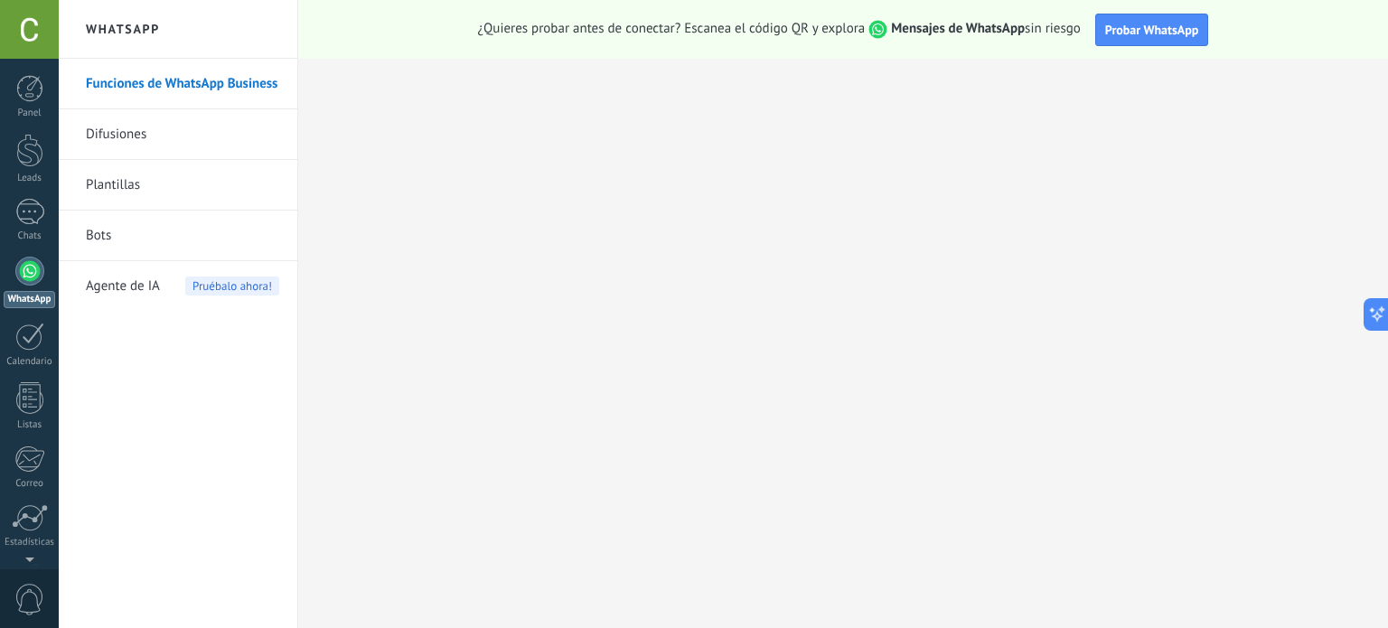
click at [116, 134] on link "Difusiones" at bounding box center [182, 134] width 193 height 51
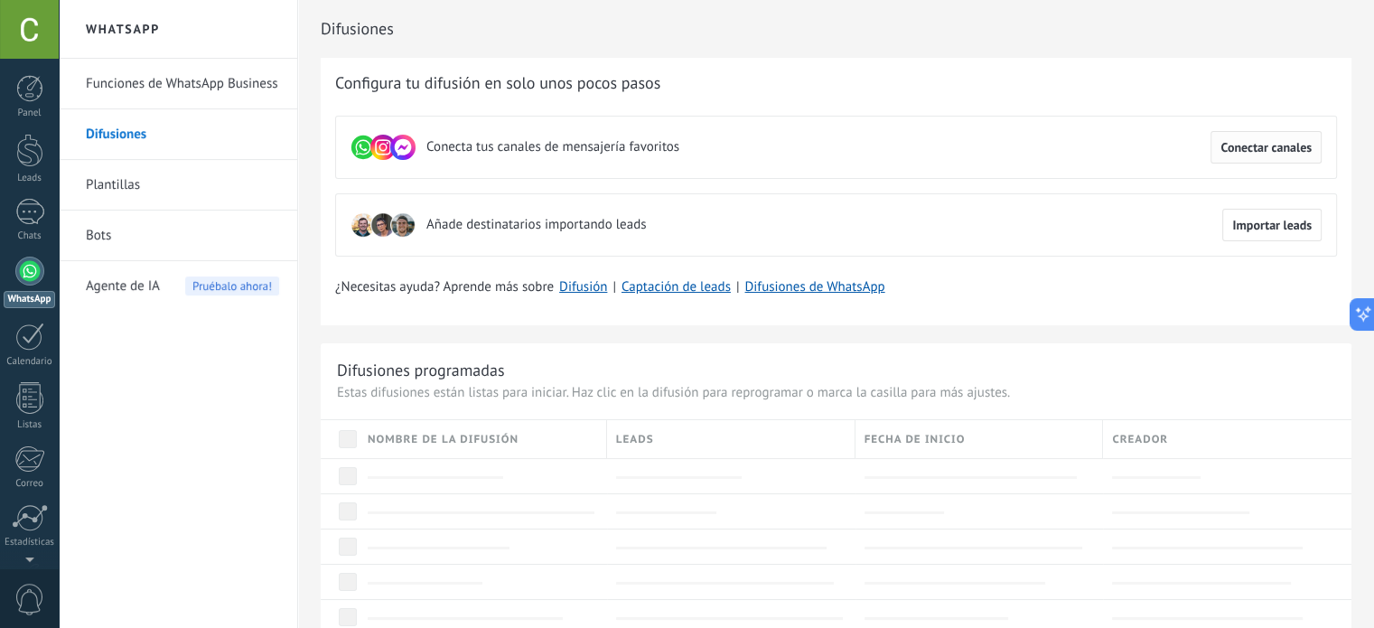
click at [1285, 152] on span "Conectar canales" at bounding box center [1266, 147] width 91 height 13
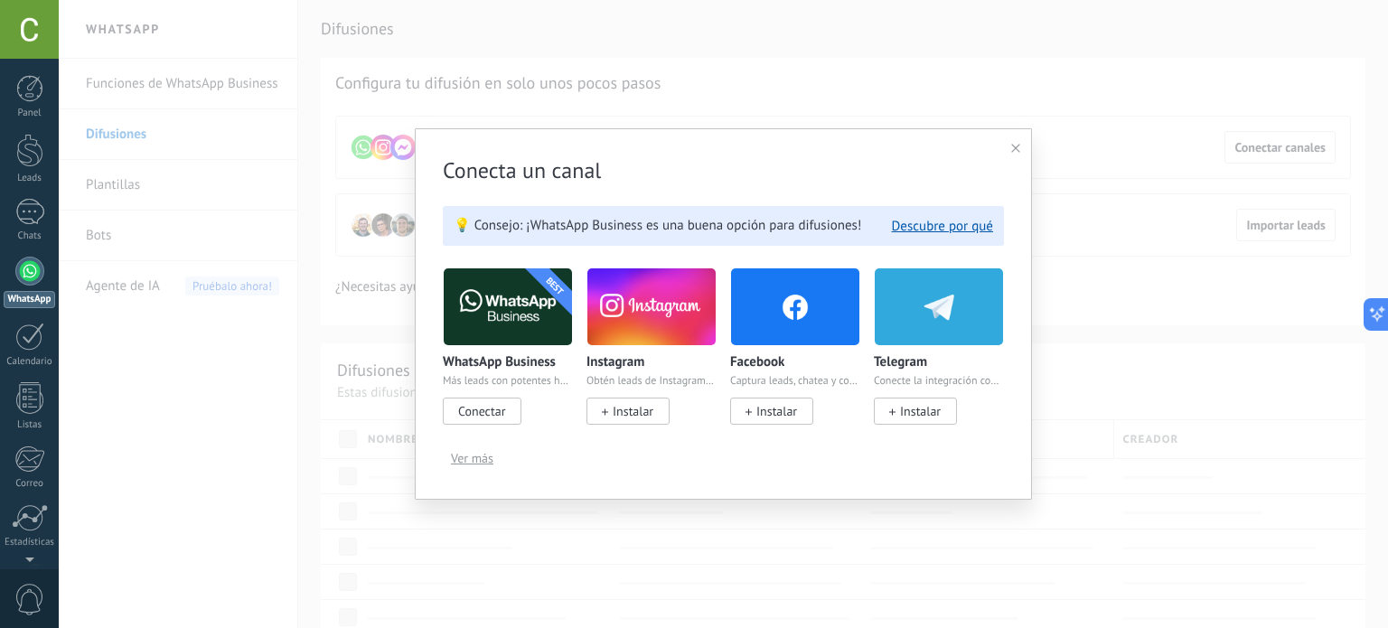
click at [501, 413] on span "Conectar" at bounding box center [481, 411] width 47 height 16
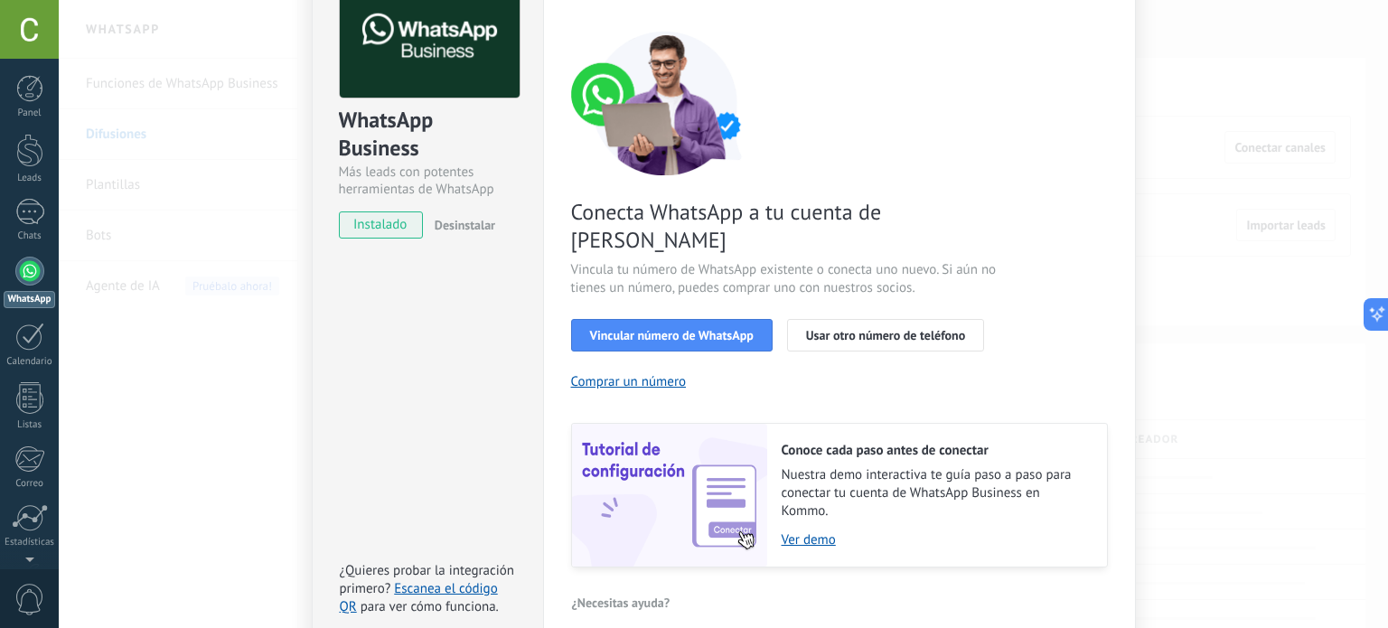
scroll to position [173, 0]
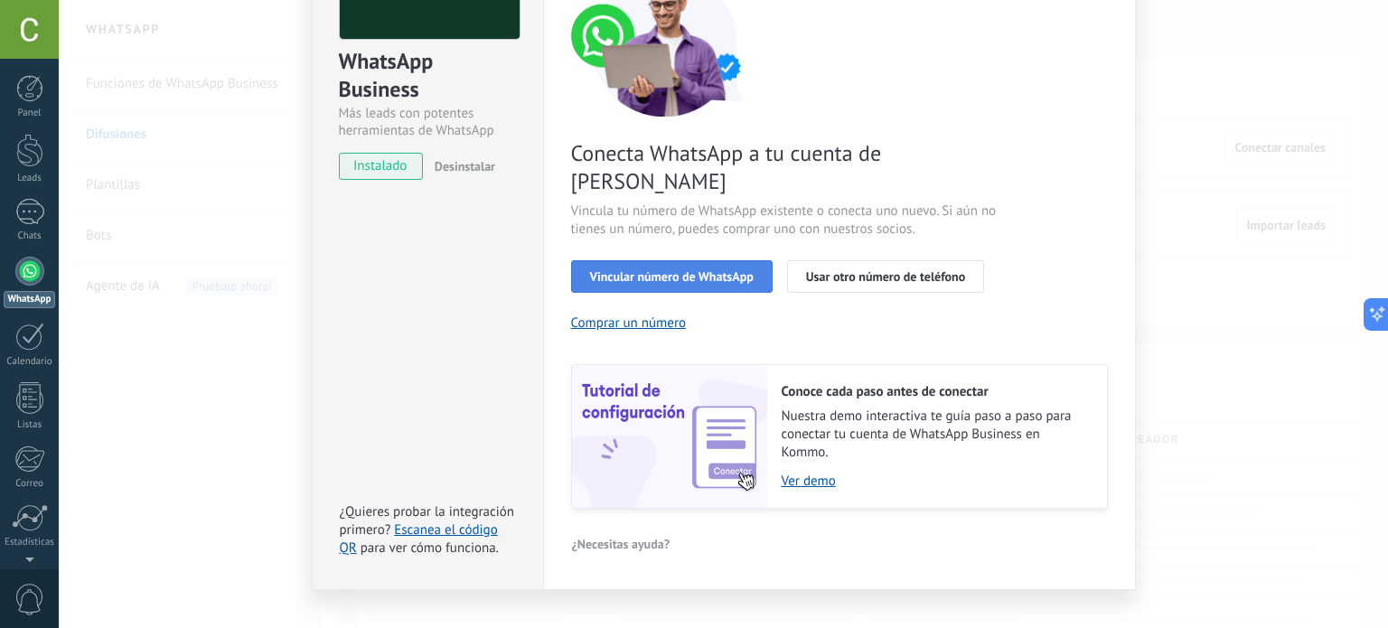
click at [677, 270] on span "Vincular número de WhatsApp" at bounding box center [672, 276] width 164 height 13
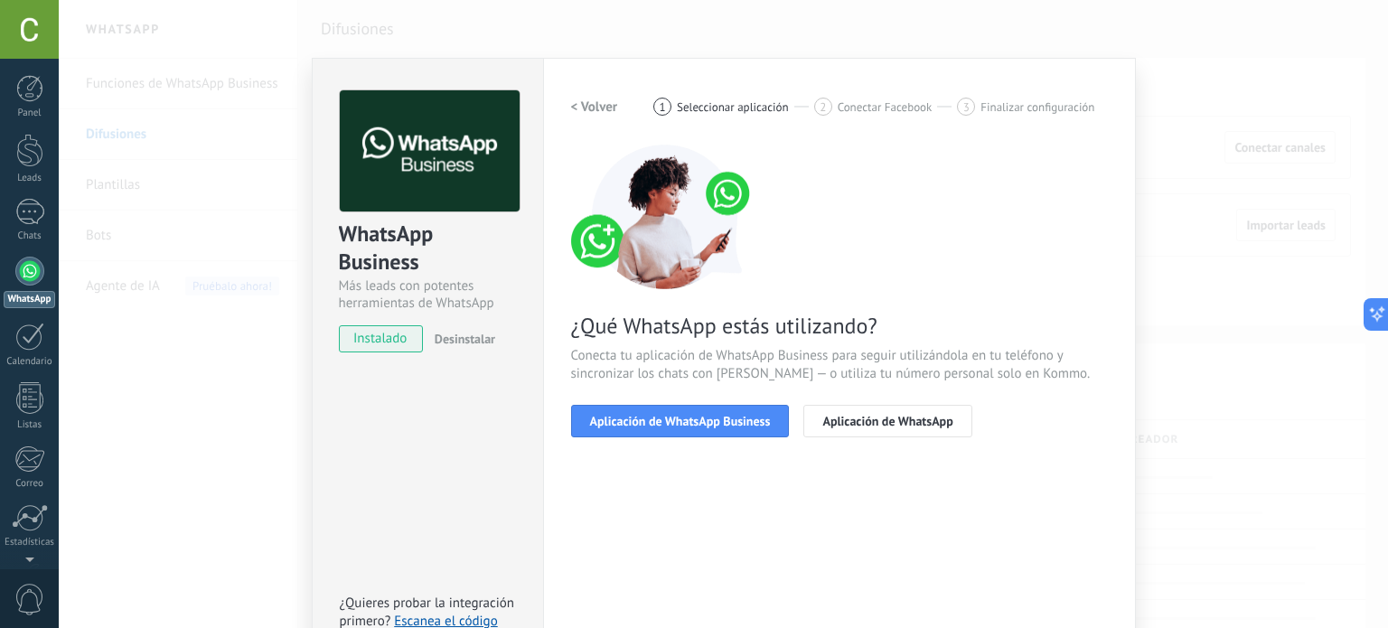
scroll to position [0, 0]
click at [740, 425] on span "Aplicación de WhatsApp Business" at bounding box center [680, 422] width 181 height 13
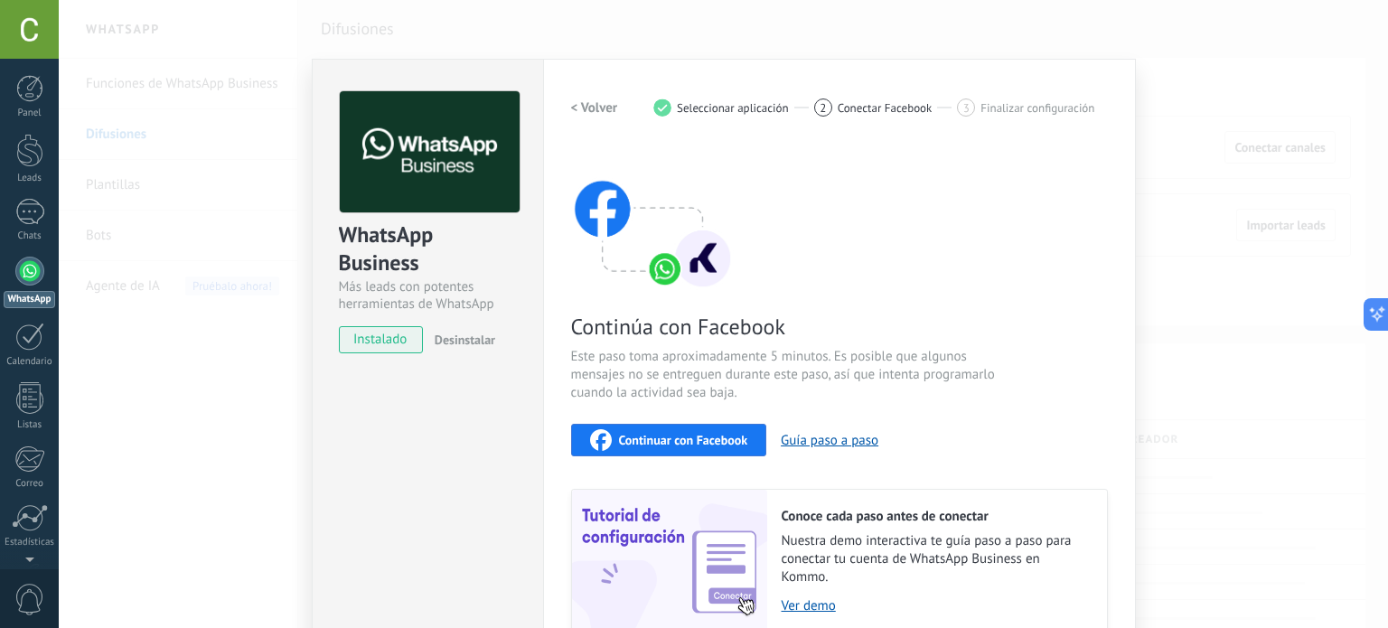
scroll to position [90, 0]
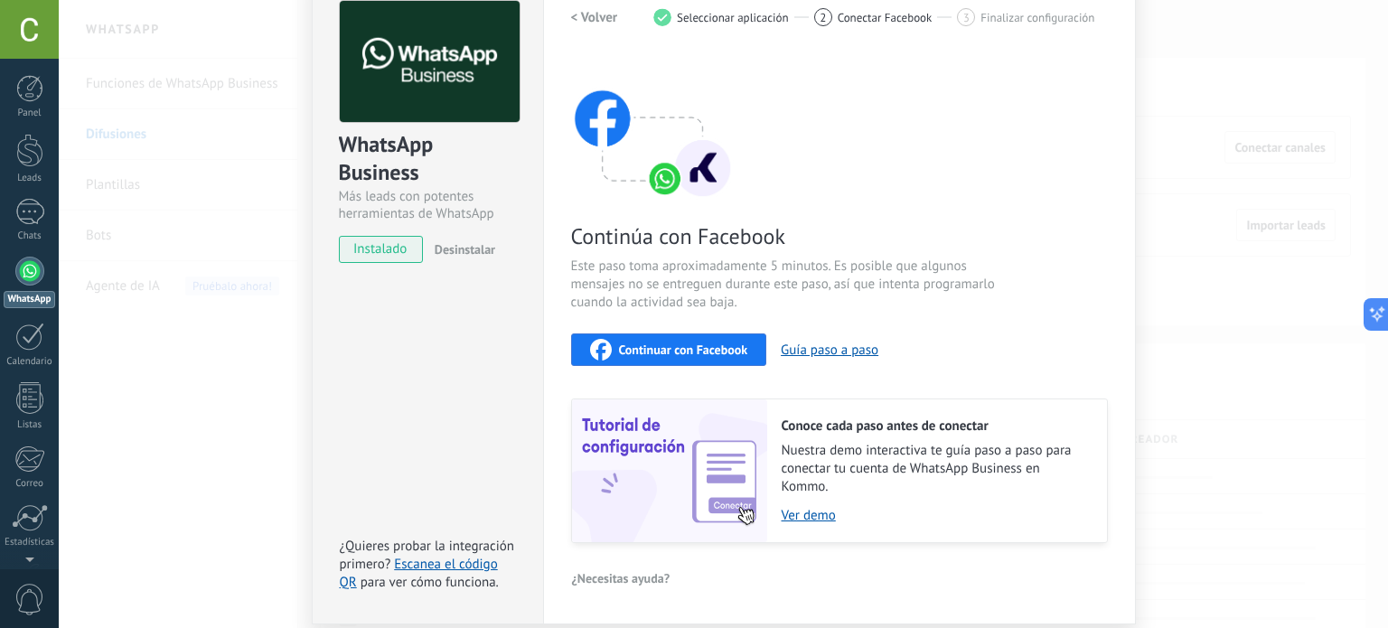
click at [692, 345] on span "Continuar con Facebook" at bounding box center [683, 349] width 129 height 13
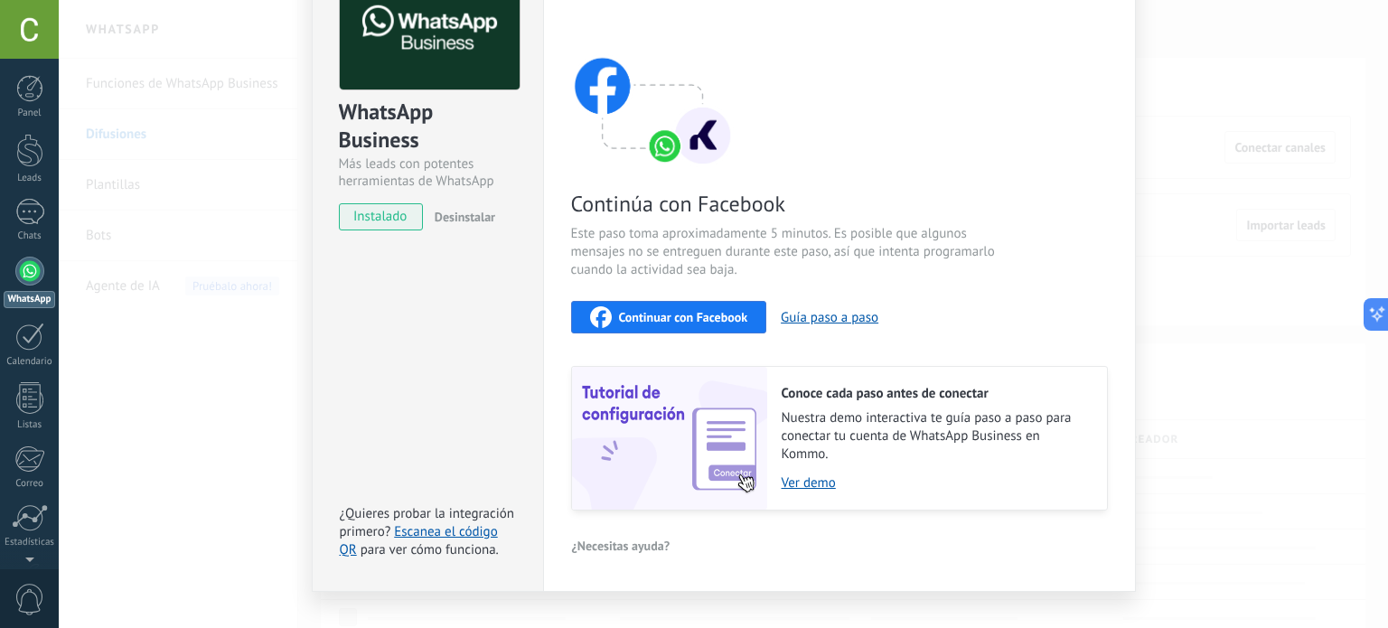
scroll to position [153, 0]
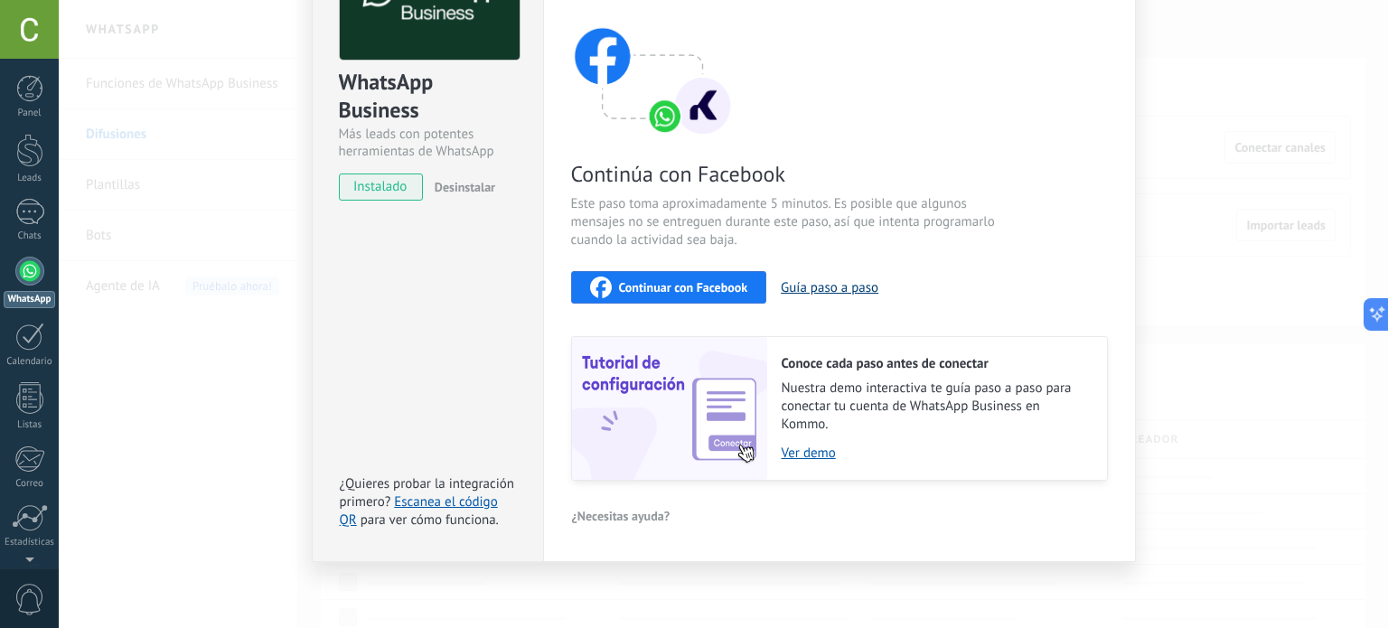
click at [846, 281] on button "Guía paso a paso" at bounding box center [830, 287] width 98 height 17
click at [738, 281] on span "Continuar con Facebook" at bounding box center [683, 287] width 129 height 13
click at [717, 288] on span "Continuar con Facebook" at bounding box center [683, 287] width 129 height 13
click at [708, 292] on span "Continuar con Facebook" at bounding box center [683, 287] width 129 height 13
click at [196, 237] on div "WhatsApp Business Más leads con potentes herramientas de WhatsApp instalado Des…" at bounding box center [723, 314] width 1329 height 628
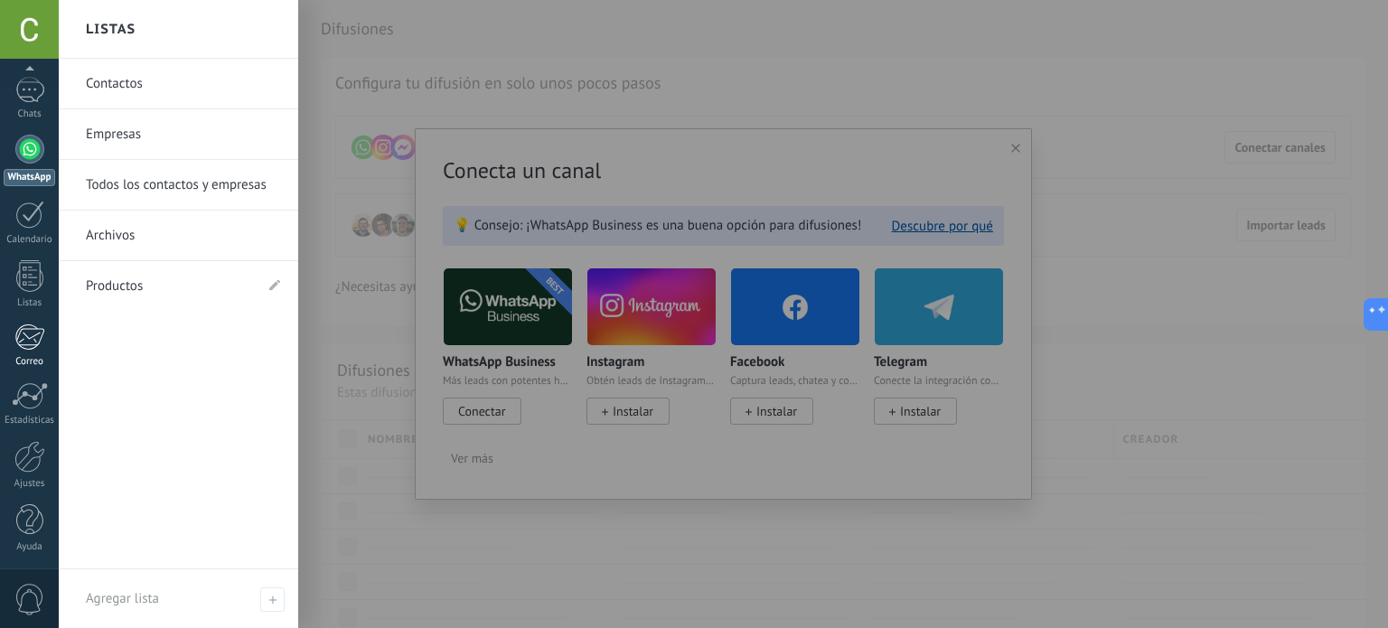
scroll to position [123, 0]
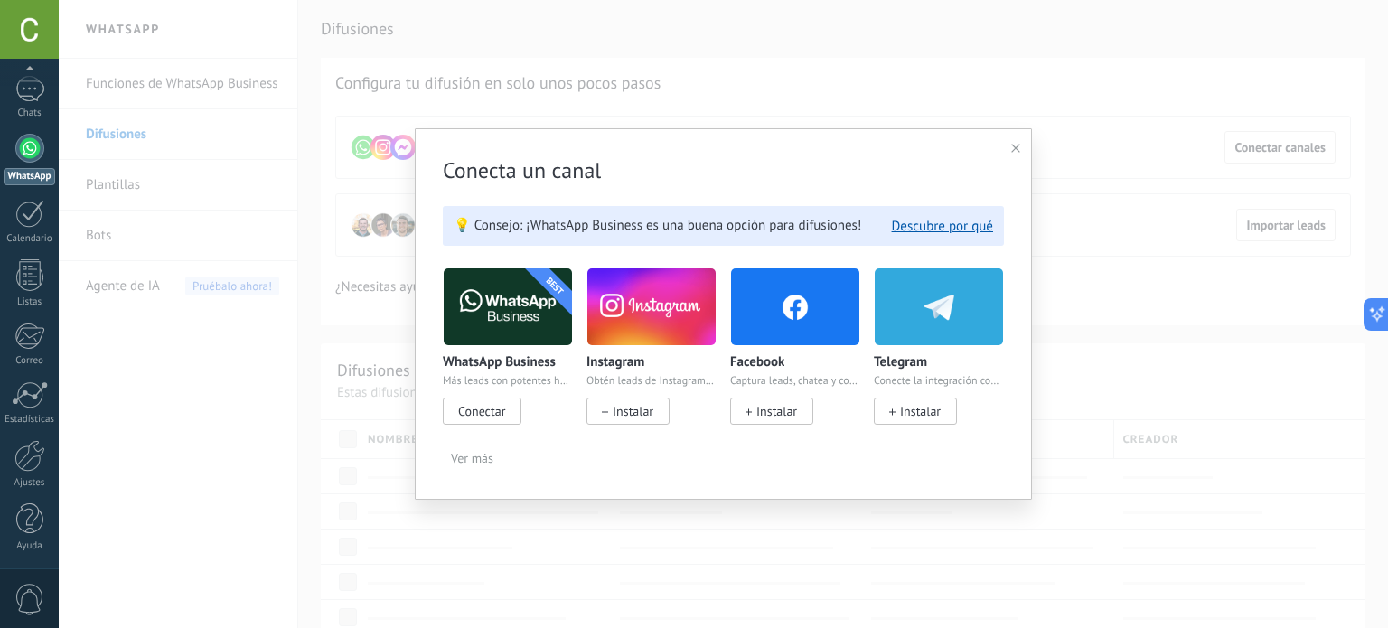
click at [35, 595] on span "0" at bounding box center [29, 600] width 31 height 32
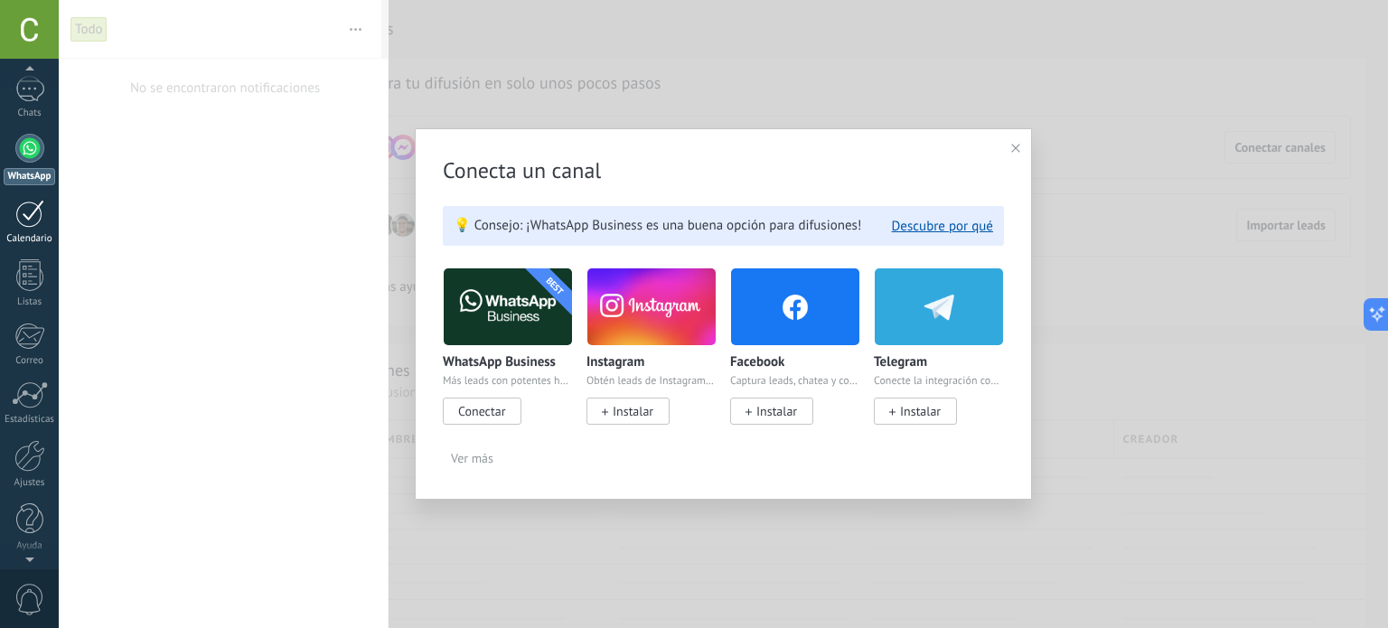
scroll to position [0, 0]
click at [14, 30] on div at bounding box center [29, 29] width 59 height 59
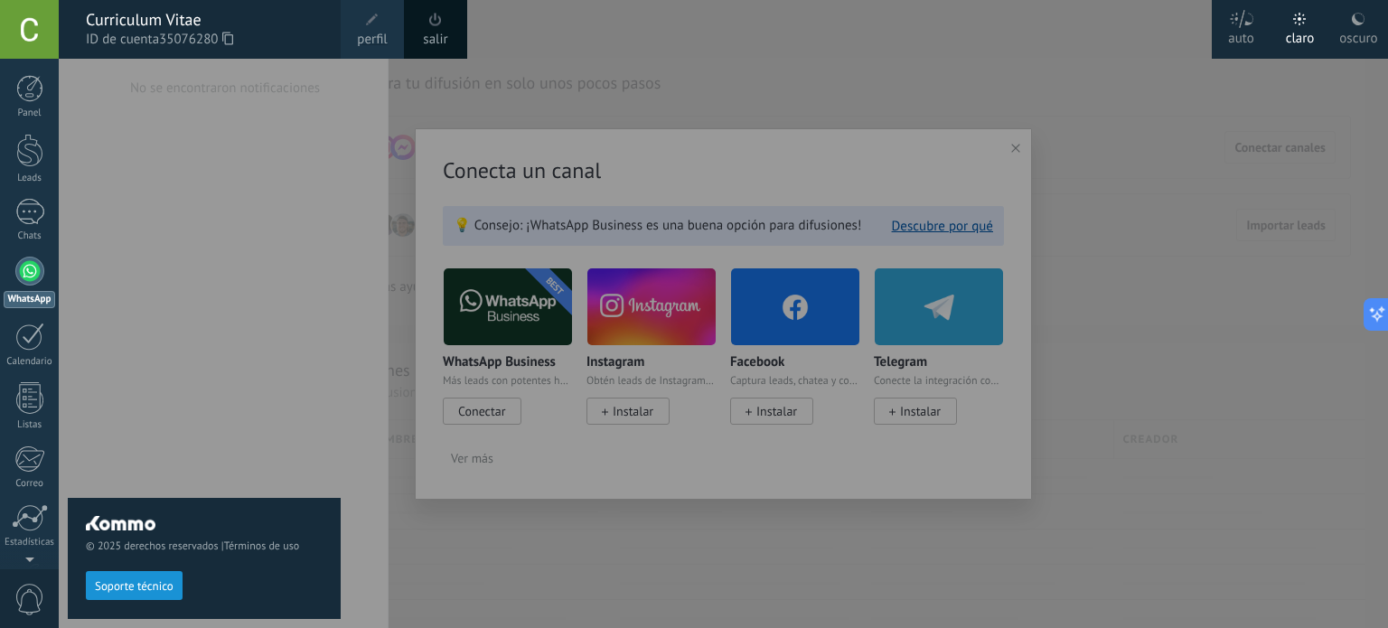
click at [370, 30] on span "perfil" at bounding box center [372, 40] width 30 height 20
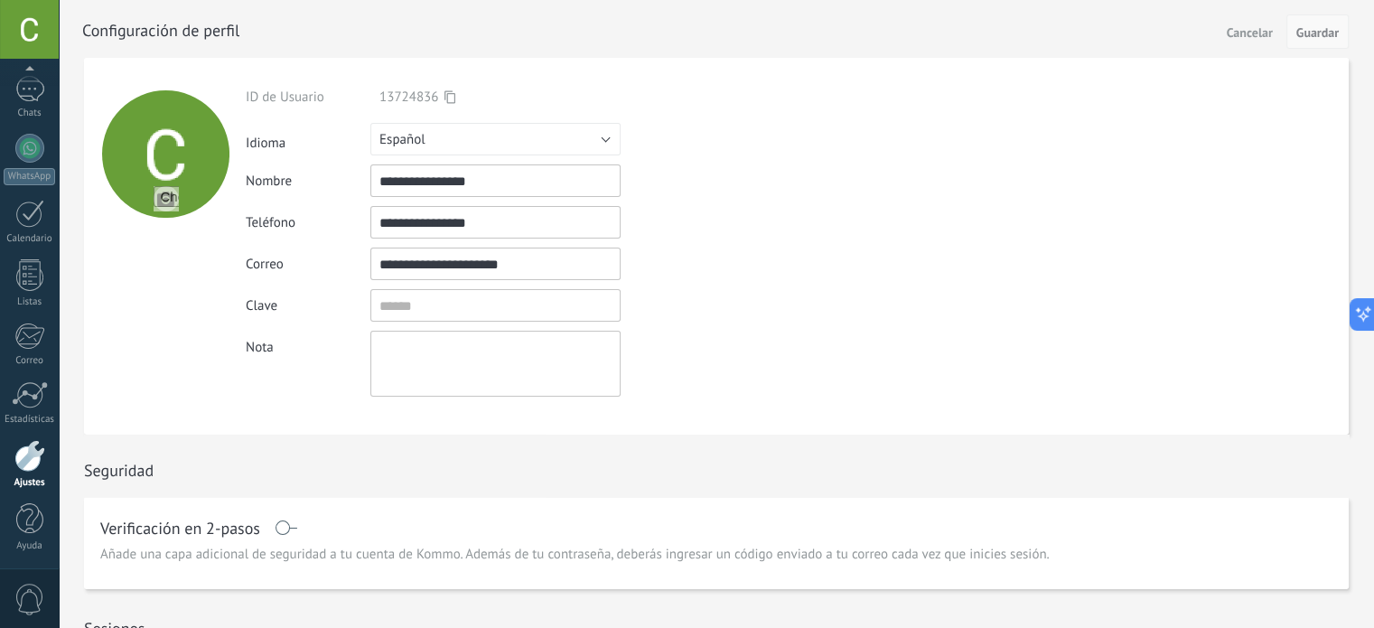
click at [1331, 44] on button "Guardar" at bounding box center [1318, 31] width 62 height 34
click at [25, 32] on div at bounding box center [29, 29] width 59 height 59
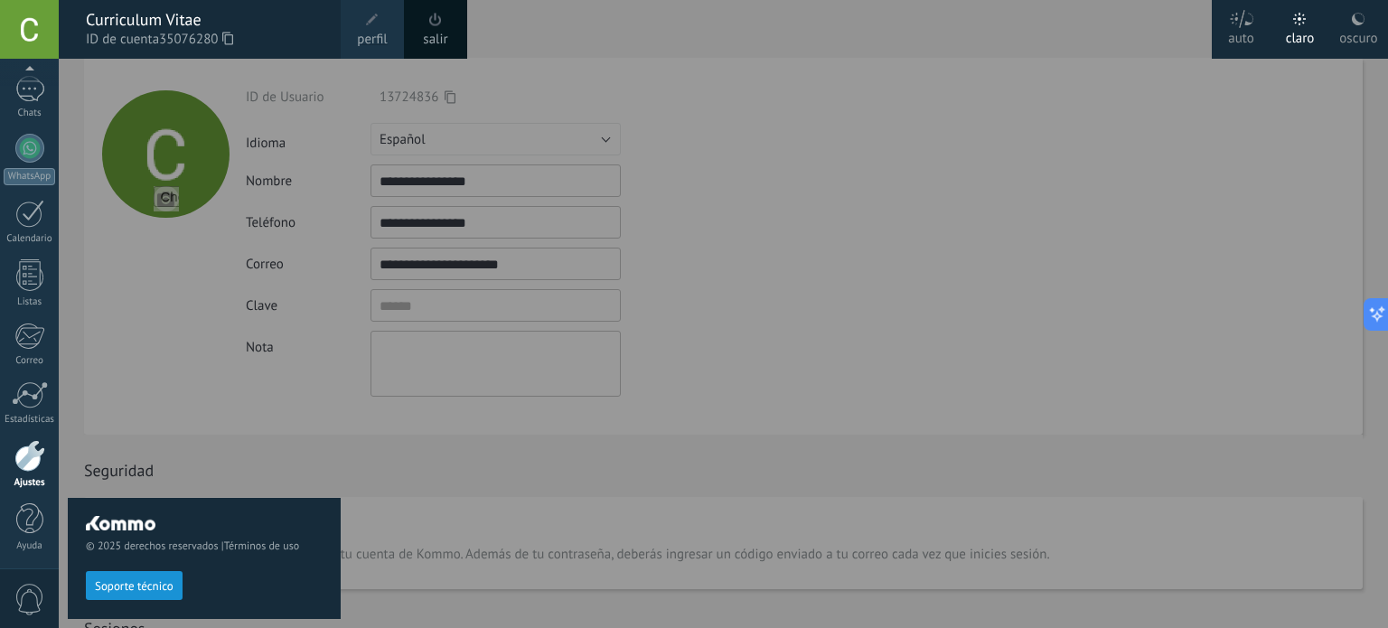
click at [451, 31] on div "salir" at bounding box center [435, 29] width 63 height 59
